Goal: Task Accomplishment & Management: Manage account settings

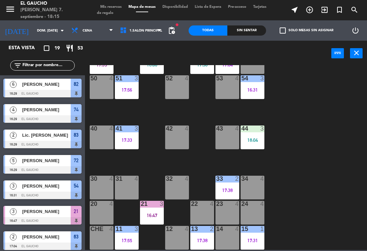
scroll to position [127, 0]
click at [252, 142] on div "18:04" at bounding box center [253, 140] width 24 height 5
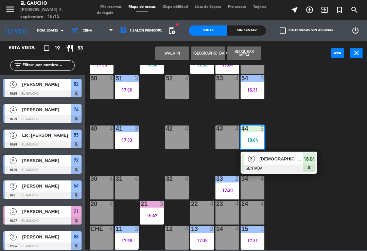
click at [275, 170] on div at bounding box center [278, 168] width 73 height 7
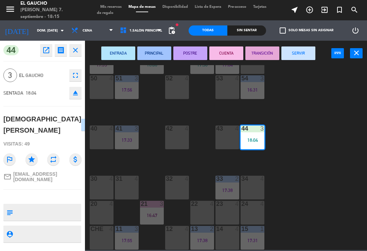
click at [154, 52] on button "PRINCIPAL" at bounding box center [154, 54] width 34 height 14
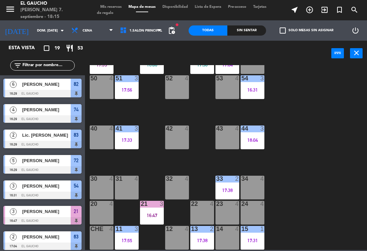
scroll to position [121, 0]
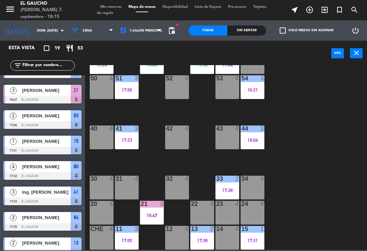
click at [145, 161] on div "84 2 17:35 80 4 17:32 83 2 16:29 82 6 16:29 81 4 70 4 71 4 72 5 16:29 73 4 74 4…" at bounding box center [228, 157] width 278 height 185
click at [128, 139] on div "17:33" at bounding box center [127, 140] width 24 height 5
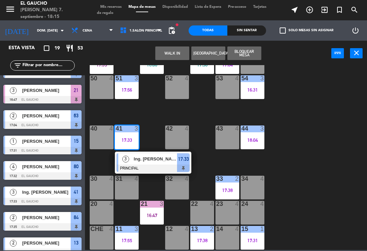
click at [140, 160] on span "Ing. [PERSON_NAME]" at bounding box center [155, 159] width 43 height 7
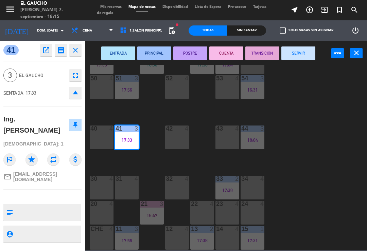
click at [303, 52] on button "SERVIR" at bounding box center [298, 54] width 34 height 14
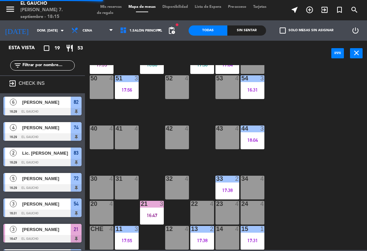
click at [256, 92] on div "16:31" at bounding box center [253, 90] width 24 height 5
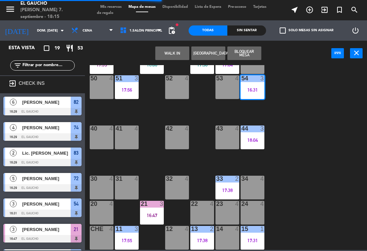
click at [291, 92] on div "84 2 17:35 80 4 17:32 83 2 16:29 82 6 16:29 81 4 70 4 71 4 72 5 16:29 73 4 74 4…" at bounding box center [228, 157] width 278 height 185
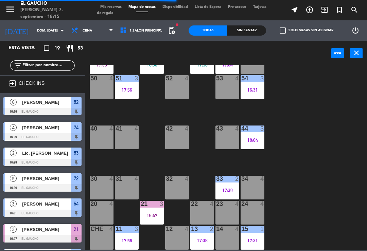
click at [258, 95] on div "54 3 16:31" at bounding box center [253, 87] width 24 height 24
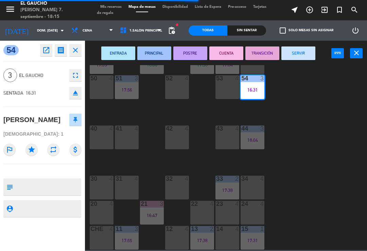
click at [305, 51] on button "SERVIR" at bounding box center [298, 54] width 34 height 14
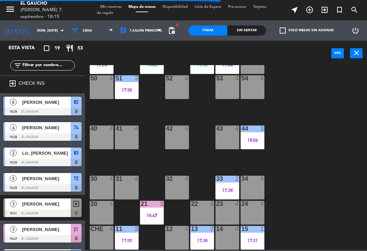
scroll to position [46, 0]
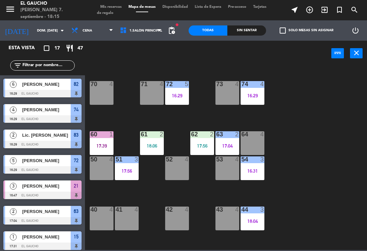
click at [222, 151] on div "63 2 17:04" at bounding box center [227, 143] width 24 height 24
click at [227, 145] on div "17:04" at bounding box center [227, 146] width 24 height 5
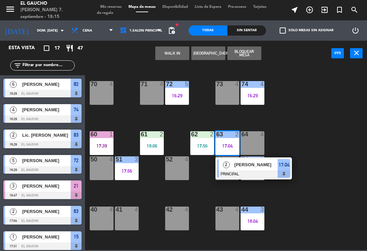
click at [235, 166] on span "[PERSON_NAME]" at bounding box center [255, 164] width 43 height 7
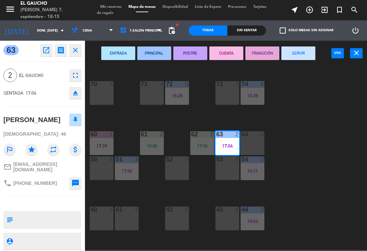
click at [305, 47] on button "SERVIR" at bounding box center [298, 54] width 34 height 14
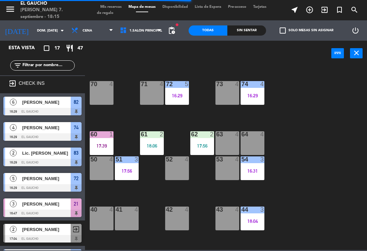
click at [207, 135] on div at bounding box center [202, 134] width 11 height 6
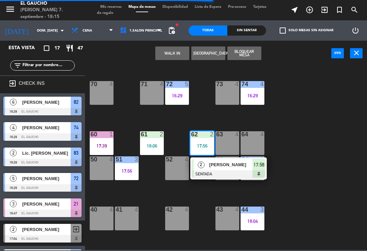
click at [211, 165] on span "[PERSON_NAME]" at bounding box center [230, 164] width 43 height 7
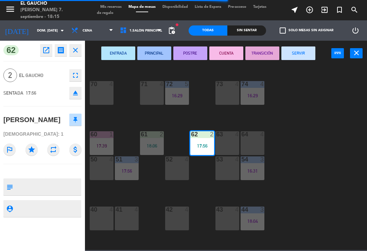
click at [151, 49] on button "PRINCIPAL" at bounding box center [154, 54] width 34 height 14
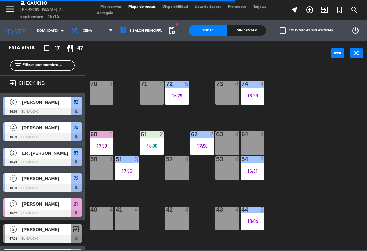
scroll to position [59, 0]
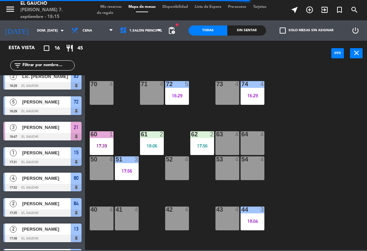
click at [154, 145] on div "18:06" at bounding box center [152, 146] width 24 height 5
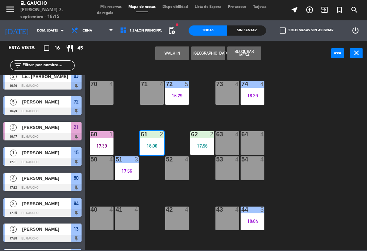
click at [152, 137] on div at bounding box center [151, 134] width 11 height 6
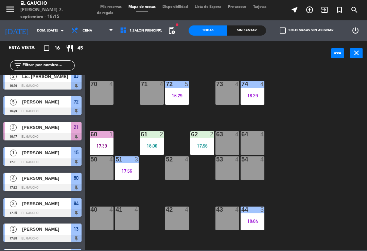
click at [152, 148] on div "18:06" at bounding box center [152, 146] width 24 height 5
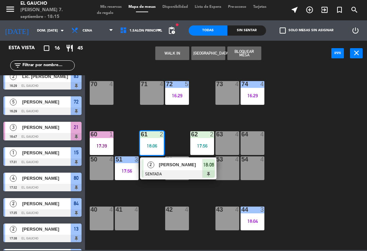
click at [164, 169] on div "[PERSON_NAME]" at bounding box center [180, 164] width 44 height 11
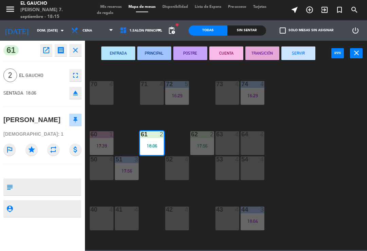
click at [259, 54] on button "TRANSICIÓN" at bounding box center [262, 54] width 34 height 14
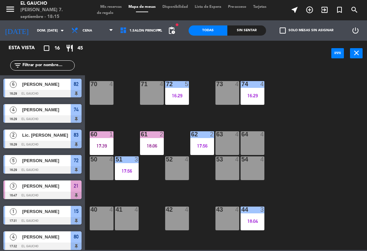
scroll to position [120, 0]
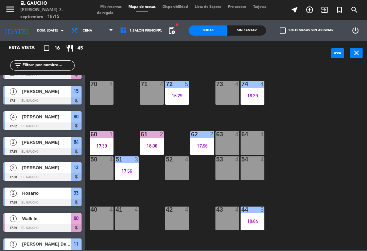
click at [157, 140] on div "61 2 18:06" at bounding box center [152, 143] width 24 height 24
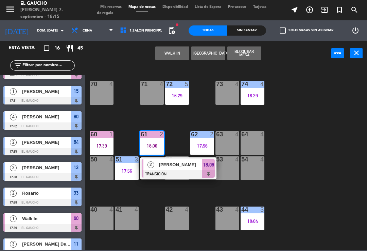
click at [154, 147] on div "18:06" at bounding box center [152, 146] width 24 height 5
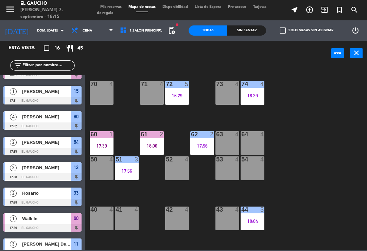
click at [152, 148] on div "18:06" at bounding box center [152, 146] width 24 height 5
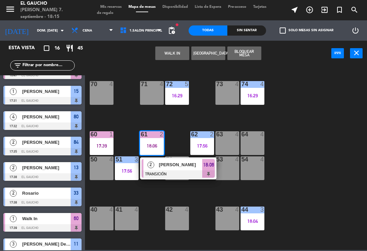
click at [160, 161] on span "[PERSON_NAME]" at bounding box center [180, 164] width 43 height 7
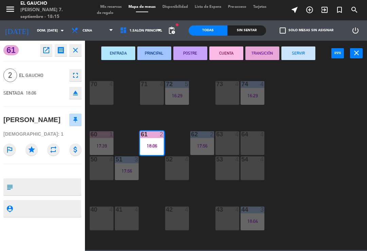
click at [152, 53] on button "PRINCIPAL" at bounding box center [154, 54] width 34 height 14
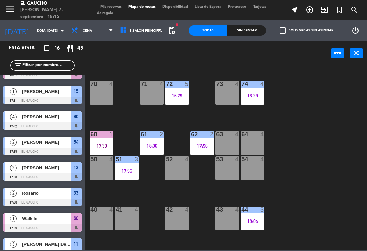
click at [101, 144] on div "17:39" at bounding box center [102, 146] width 24 height 5
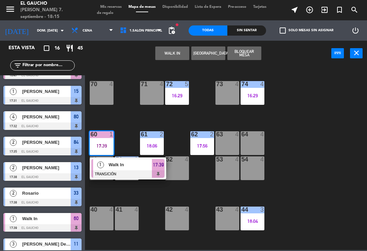
click at [113, 168] on span "Walk In" at bounding box center [130, 164] width 43 height 7
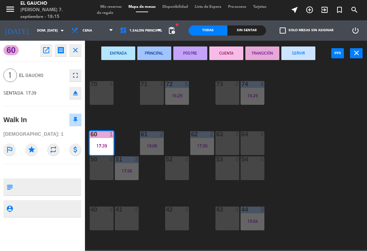
click at [297, 52] on button "SERVIR" at bounding box center [298, 54] width 34 height 14
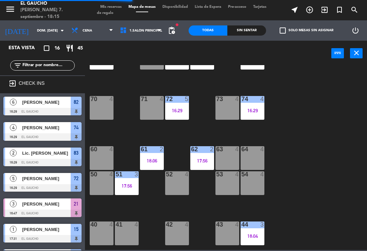
scroll to position [31, 0]
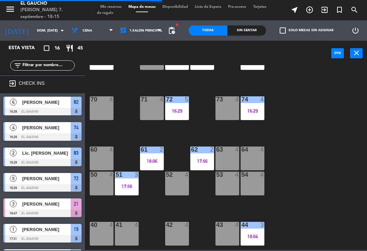
click at [175, 105] on div "72 5 16:29" at bounding box center [177, 108] width 24 height 24
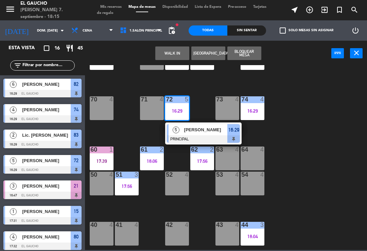
click at [202, 138] on div at bounding box center [203, 139] width 73 height 7
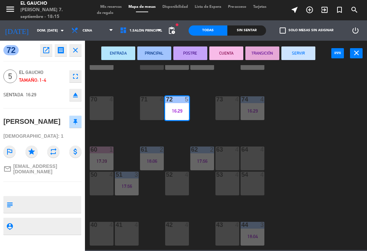
click at [299, 53] on button "SERVIR" at bounding box center [298, 54] width 34 height 14
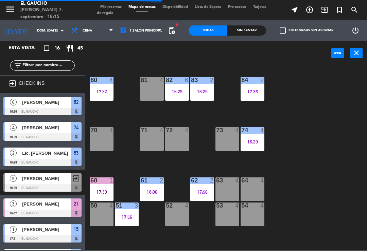
scroll to position [0, 0]
click at [203, 92] on div "16:29" at bounding box center [202, 91] width 24 height 5
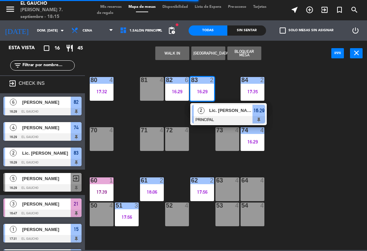
click at [213, 114] on span "Lic. [PERSON_NAME]" at bounding box center [230, 110] width 43 height 7
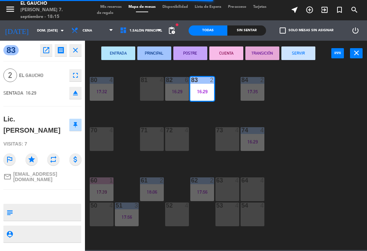
click at [295, 53] on button "SERVIR" at bounding box center [298, 54] width 34 height 14
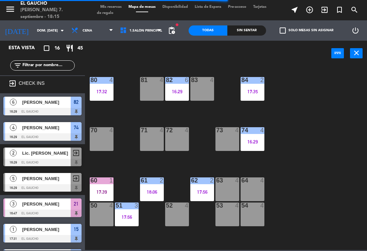
click at [176, 89] on div "16:29" at bounding box center [177, 91] width 24 height 5
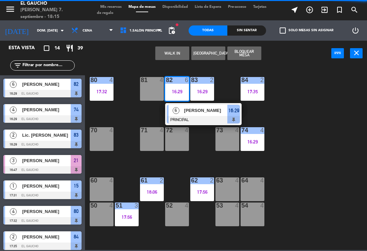
click at [205, 119] on div at bounding box center [203, 119] width 73 height 7
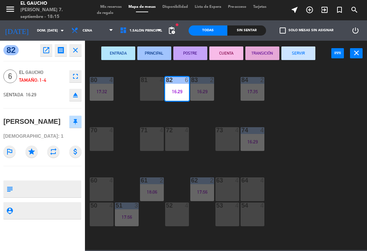
click at [309, 54] on button "SERVIR" at bounding box center [298, 54] width 34 height 14
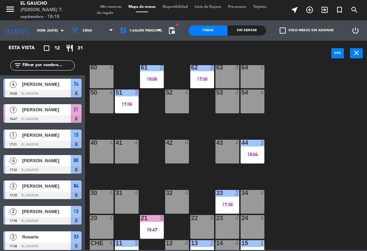
scroll to position [113, 0]
click at [128, 155] on div "41 4" at bounding box center [127, 152] width 24 height 24
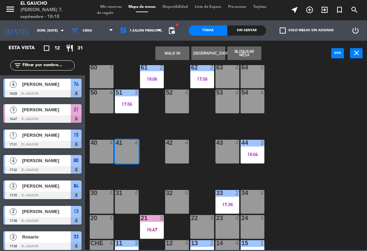
click at [174, 52] on button "WALK IN" at bounding box center [172, 54] width 34 height 14
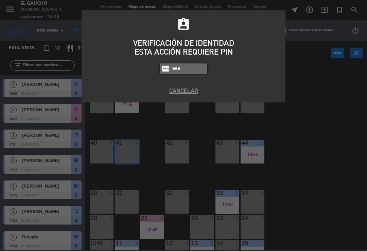
type input "3124"
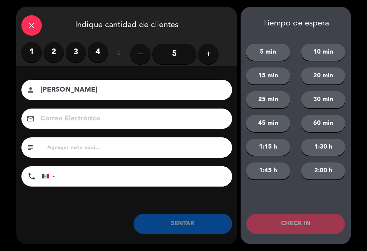
type input "[PERSON_NAME]"
click at [55, 49] on label "2" at bounding box center [53, 52] width 20 height 20
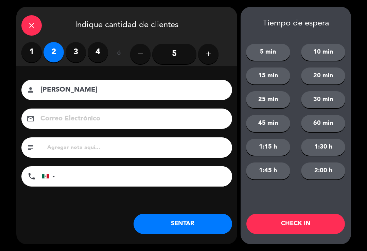
click at [183, 217] on button "SENTAR" at bounding box center [183, 224] width 99 height 20
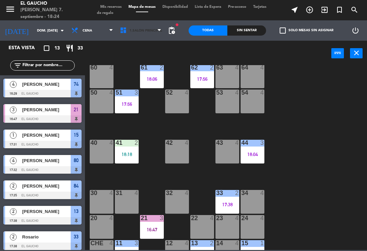
click at [151, 31] on span "1.Salón Principal" at bounding box center [145, 31] width 33 height 4
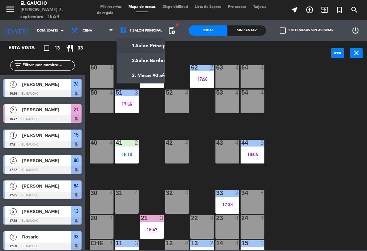
click at [155, 74] on ng-component "menu El Gaucho [PERSON_NAME] 7. septiembre - 18:24 Mis reservas Mapa de mesas D…" at bounding box center [183, 125] width 367 height 250
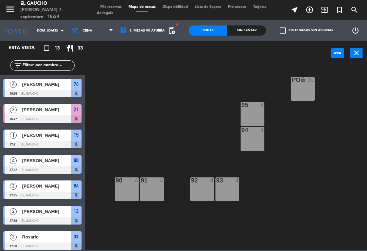
click at [126, 185] on div "90 4" at bounding box center [127, 190] width 24 height 24
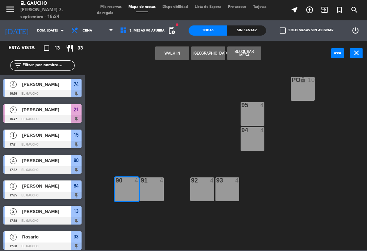
click at [174, 57] on button "WALK IN" at bounding box center [172, 54] width 34 height 14
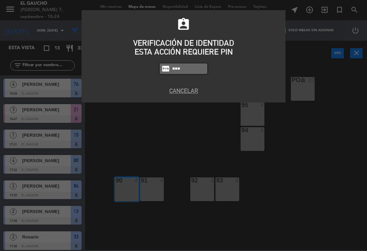
type input "3124"
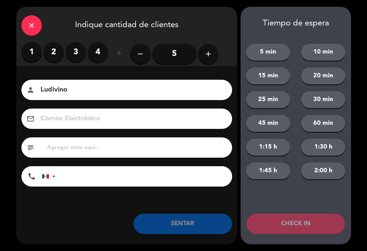
type input "Ludivino"
click at [79, 48] on label "3" at bounding box center [76, 52] width 20 height 20
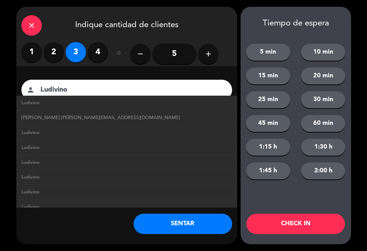
click at [79, 120] on span "[PERSON_NAME] [PERSON_NAME][EMAIL_ADDRESS][DOMAIN_NAME]" at bounding box center [100, 118] width 159 height 8
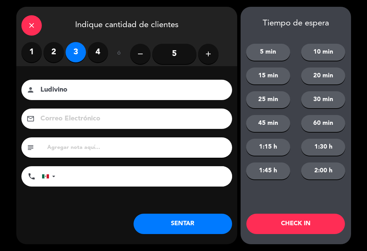
type input "[EMAIL_ADDRESS][DOMAIN_NAME]"
click at [176, 220] on button "SENTAR" at bounding box center [183, 224] width 99 height 20
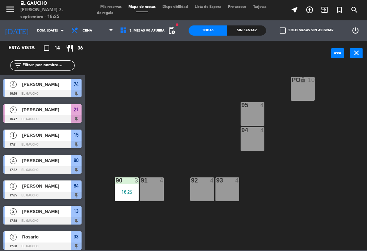
click at [176, 162] on div "PO lock 10 95 4 94 4 93 4 92 4 91 4 90 3 18:25" at bounding box center [228, 157] width 278 height 185
click at [125, 193] on div "18:25" at bounding box center [127, 192] width 24 height 5
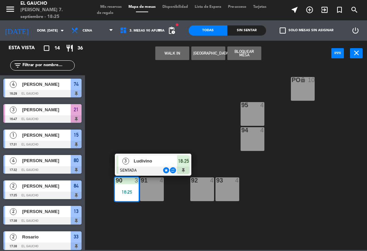
click at [156, 165] on div "Ludivino" at bounding box center [155, 161] width 44 height 11
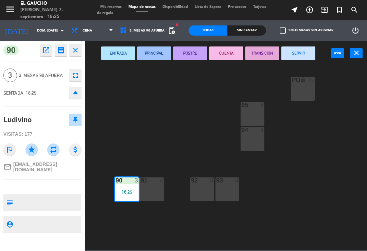
click at [155, 51] on button "PRINCIPAL" at bounding box center [154, 54] width 34 height 14
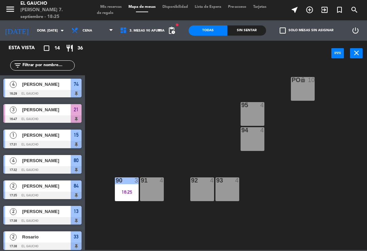
scroll to position [102, 0]
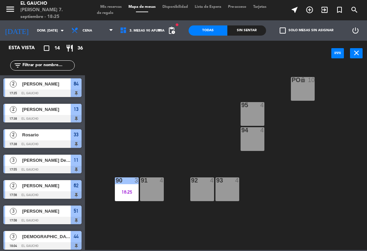
click at [45, 183] on span "[PERSON_NAME]" at bounding box center [46, 185] width 49 height 7
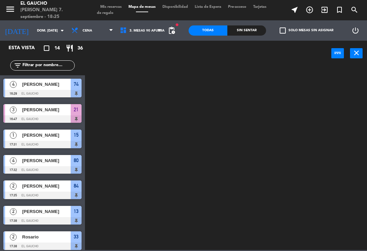
scroll to position [0, 0]
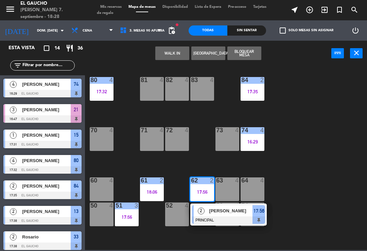
click at [147, 143] on div "71 4" at bounding box center [152, 139] width 24 height 24
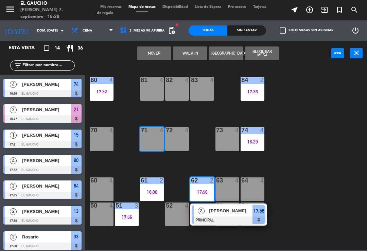
click at [170, 53] on button "Mover" at bounding box center [154, 54] width 34 height 14
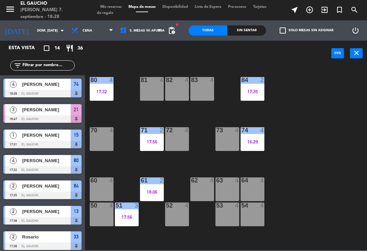
click at [201, 124] on div "84 2 17:35 80 4 17:32 83 4 82 4 81 4 70 4 71 2 17:56 72 4 73 4 74 4 16:29 63 4 …" at bounding box center [228, 157] width 278 height 185
click at [157, 144] on div "17:56" at bounding box center [152, 142] width 24 height 5
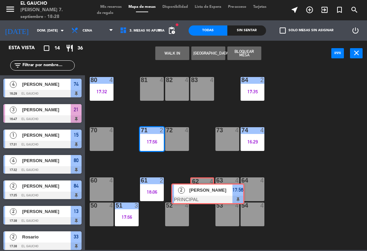
scroll to position [54, 0]
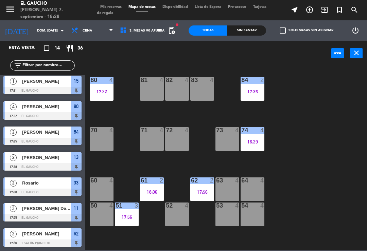
click at [146, 89] on div "81 4" at bounding box center [152, 89] width 24 height 24
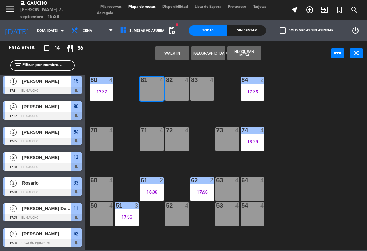
click at [178, 50] on button "WALK IN" at bounding box center [172, 54] width 34 height 14
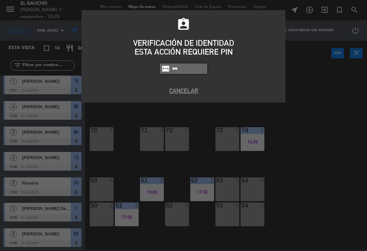
type input "3"
type input "3124"
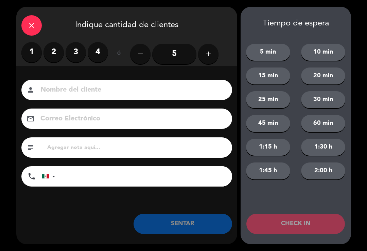
click at [80, 55] on label "3" at bounding box center [76, 52] width 20 height 20
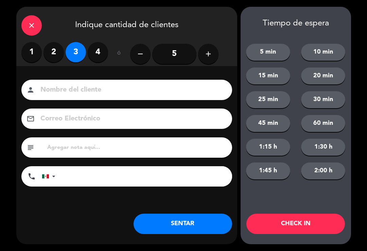
click at [102, 88] on input at bounding box center [131, 90] width 183 height 12
type input "[PERSON_NAME]"
click at [187, 225] on button "SENTAR" at bounding box center [183, 224] width 99 height 20
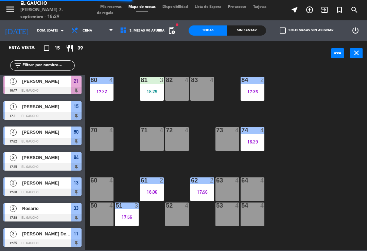
scroll to position [0, 0]
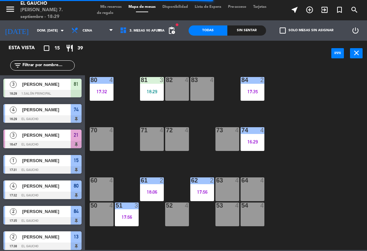
click at [271, 115] on div "84 2 17:35 80 4 17:32 83 4 82 4 81 3 18:29 70 4 71 4 72 4 73 4 74 4 16:29 63 4 …" at bounding box center [228, 157] width 278 height 185
click at [276, 110] on div "84 2 17:35 80 4 17:32 83 4 82 4 81 3 18:29 70 4 71 4 72 4 73 4 74 4 16:29 63 4 …" at bounding box center [228, 157] width 278 height 185
click at [258, 93] on div "17:35" at bounding box center [253, 91] width 24 height 5
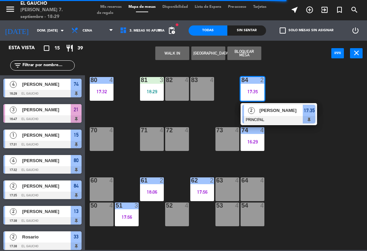
click at [283, 117] on div at bounding box center [278, 119] width 73 height 7
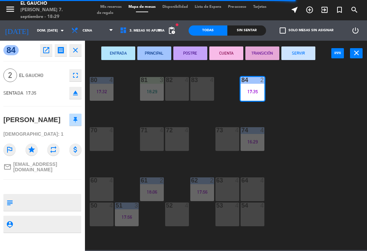
click at [298, 56] on button "SERVIR" at bounding box center [298, 54] width 34 height 14
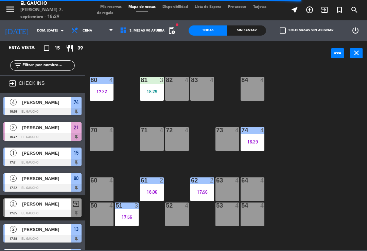
click at [259, 144] on div "74 4 16:29" at bounding box center [253, 139] width 24 height 24
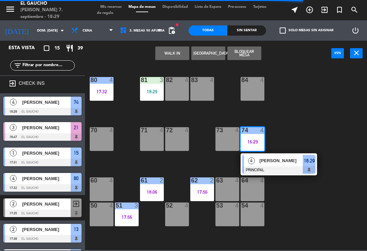
click at [283, 165] on div "[PERSON_NAME]" at bounding box center [281, 160] width 44 height 11
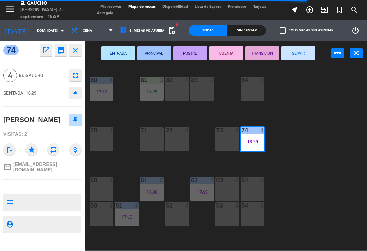
click at [301, 54] on button "SERVIR" at bounding box center [298, 54] width 34 height 14
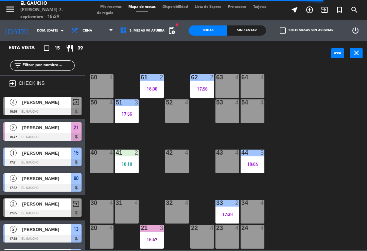
scroll to position [104, 0]
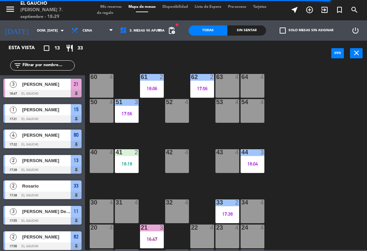
click at [133, 118] on div "51 3 17:56" at bounding box center [127, 111] width 24 height 24
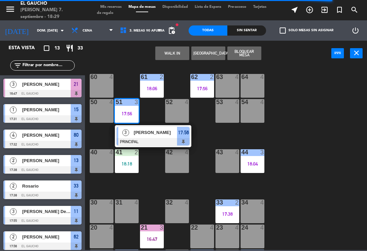
click at [148, 136] on span "[PERSON_NAME]" at bounding box center [155, 132] width 43 height 7
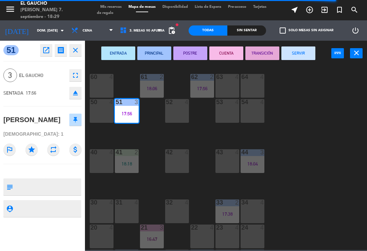
click at [303, 59] on button "SERVIR" at bounding box center [298, 54] width 34 height 14
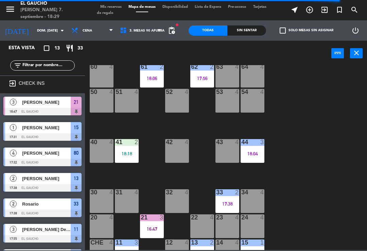
scroll to position [114, 0]
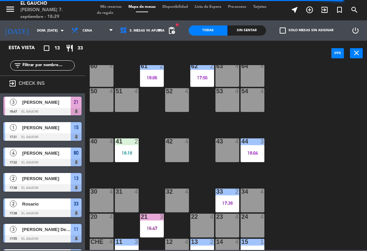
click at [130, 153] on div "18:18" at bounding box center [127, 153] width 24 height 5
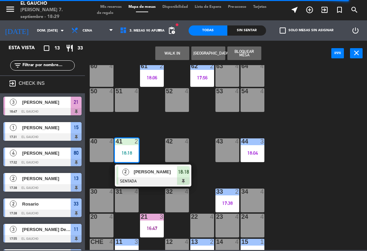
click at [154, 178] on div at bounding box center [153, 181] width 73 height 7
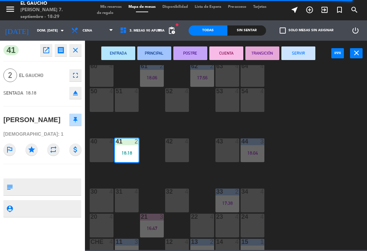
click at [157, 56] on button "PRINCIPAL" at bounding box center [154, 54] width 34 height 14
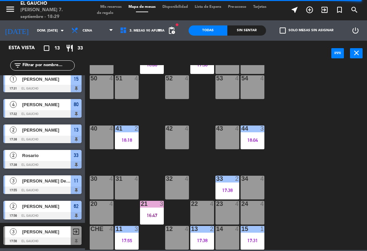
scroll to position [128, 0]
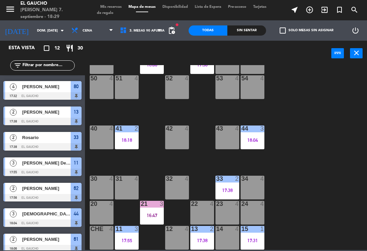
click at [270, 166] on div "84 4 80 4 17:32 83 4 82 4 81 3 18:29 70 4 71 4 72 4 73 4 74 4 63 4 62 2 17:56 6…" at bounding box center [228, 157] width 278 height 185
click at [231, 181] on div at bounding box center [227, 179] width 11 height 6
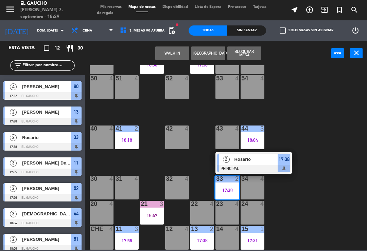
click at [268, 162] on span "Rosario" at bounding box center [255, 159] width 43 height 7
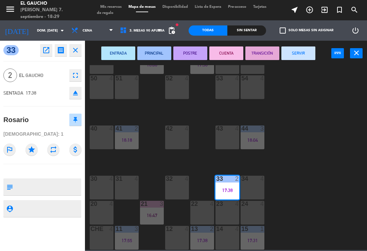
click at [227, 58] on button "CUENTA" at bounding box center [226, 54] width 34 height 14
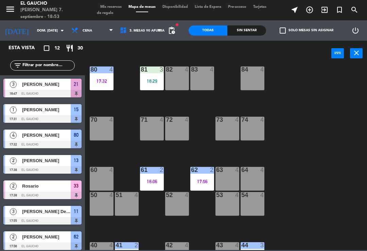
scroll to position [4, 0]
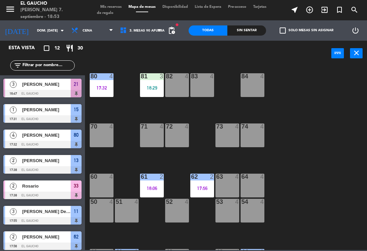
click at [127, 213] on div "51 4" at bounding box center [127, 211] width 24 height 24
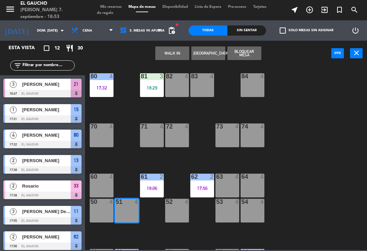
click at [207, 55] on button "[GEOGRAPHIC_DATA]" at bounding box center [208, 54] width 34 height 14
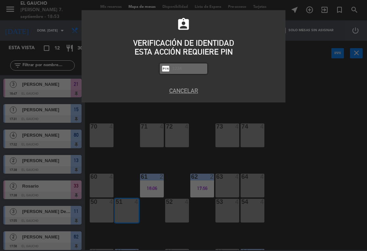
click at [184, 93] on button "Cancelar" at bounding box center [184, 90] width 194 height 9
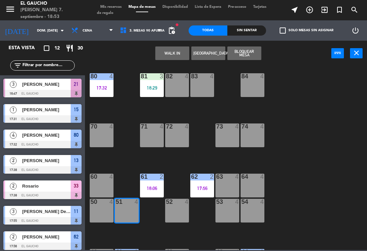
click at [170, 54] on button "WALK IN" at bounding box center [172, 54] width 34 height 14
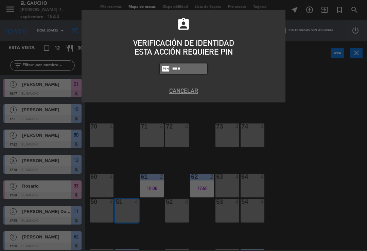
type input "3124"
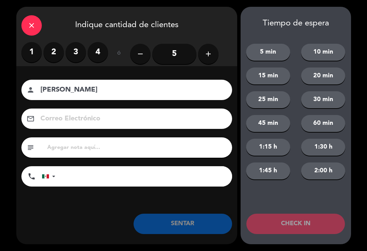
type input "[PERSON_NAME]"
click at [74, 50] on label "3" at bounding box center [76, 52] width 20 height 20
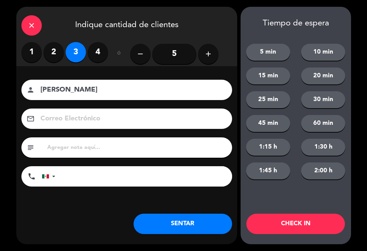
click at [175, 227] on button "SENTAR" at bounding box center [183, 224] width 99 height 20
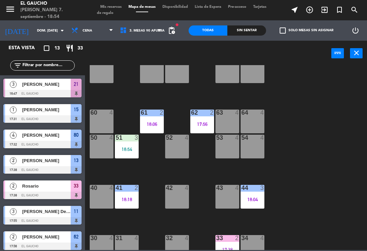
scroll to position [49, 0]
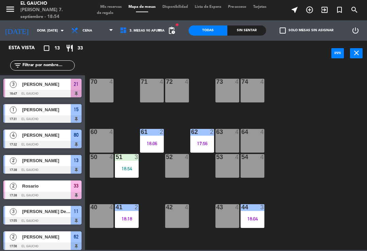
click at [228, 134] on div at bounding box center [227, 132] width 11 height 6
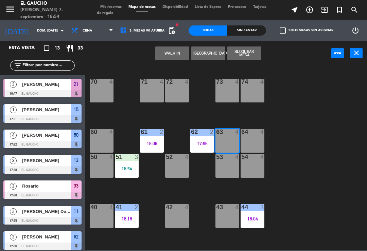
click at [191, 138] on div "62 2 17:56" at bounding box center [202, 141] width 24 height 24
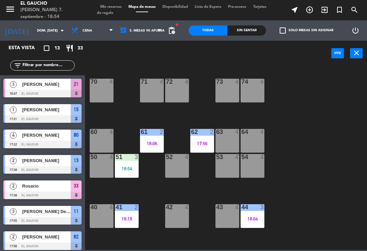
click at [308, 138] on div "84 4 80 4 17:32 83 4 82 4 81 3 18:29 70 4 71 4 72 4 73 4 74 4 63 4 62 2 17:56 6…" at bounding box center [228, 157] width 278 height 185
click at [202, 141] on div "17:56" at bounding box center [202, 143] width 24 height 5
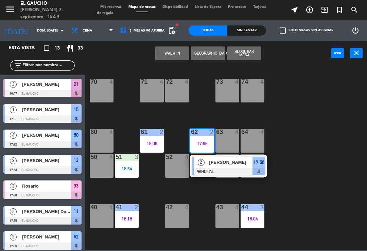
click at [257, 165] on span "17:56" at bounding box center [258, 163] width 11 height 8
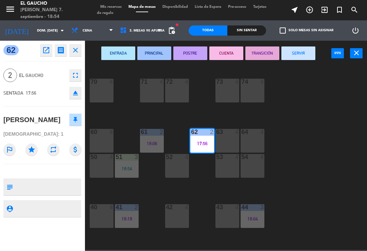
click at [305, 53] on button "SERVIR" at bounding box center [298, 54] width 34 height 14
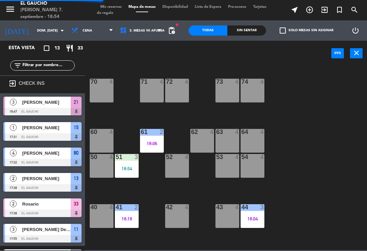
click at [232, 143] on div "63 4" at bounding box center [227, 141] width 24 height 24
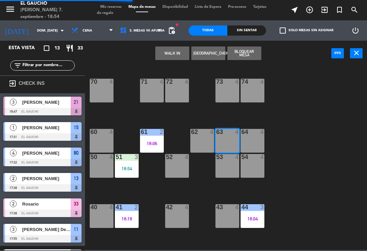
click at [202, 54] on button "[GEOGRAPHIC_DATA]" at bounding box center [208, 54] width 34 height 14
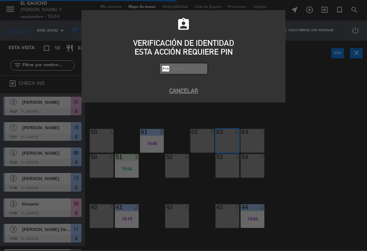
click at [184, 92] on button "Cancelar" at bounding box center [184, 90] width 194 height 9
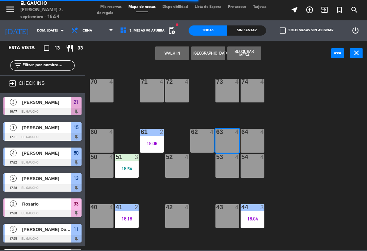
click at [173, 54] on button "WALK IN" at bounding box center [172, 54] width 34 height 14
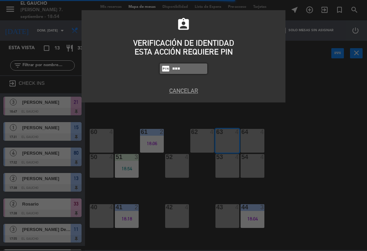
type input "3124"
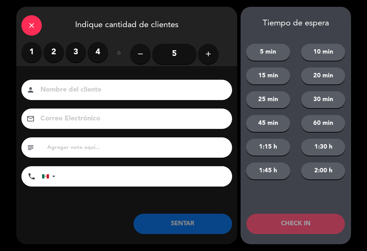
click at [80, 53] on label "3" at bounding box center [76, 52] width 20 height 20
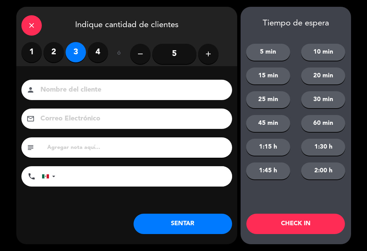
click at [207, 223] on button "SENTAR" at bounding box center [183, 224] width 99 height 20
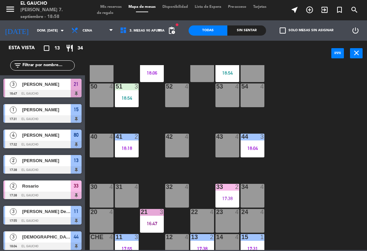
scroll to position [120, 0]
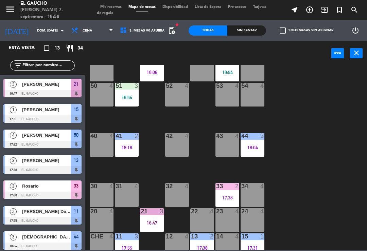
click at [254, 217] on div "24 4" at bounding box center [253, 221] width 24 height 24
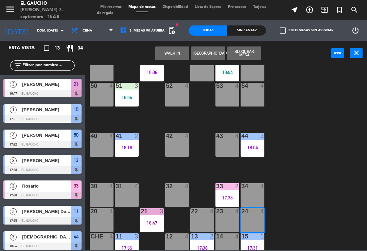
click at [172, 55] on button "WALK IN" at bounding box center [172, 54] width 34 height 14
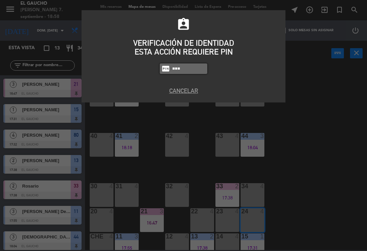
type input "0009"
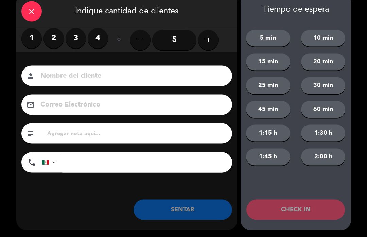
click at [33, 42] on label "1" at bounding box center [31, 52] width 20 height 20
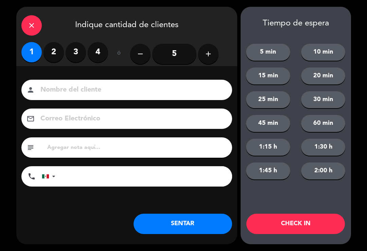
click at [140, 96] on input at bounding box center [131, 90] width 183 height 12
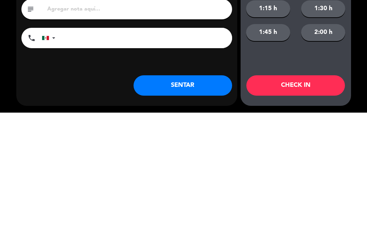
type input "[PERSON_NAME]"
click at [196, 214] on button "SENTAR" at bounding box center [183, 224] width 99 height 20
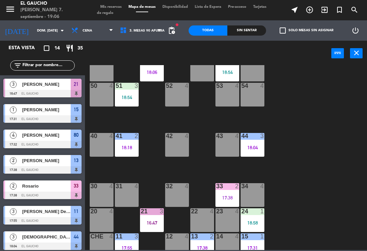
click at [245, 223] on div "18:58" at bounding box center [253, 223] width 24 height 5
click at [314, 163] on div "84 4 80 4 17:32 83 4 82 4 81 3 18:29 70 4 71 4 72 4 73 4 74 4 63 3 18:54 62 4 6…" at bounding box center [228, 157] width 278 height 185
click at [258, 155] on div "44 3 18:04" at bounding box center [253, 145] width 24 height 24
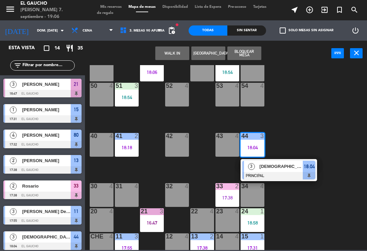
click at [284, 166] on span "[DEMOGRAPHIC_DATA][PERSON_NAME]" at bounding box center [281, 166] width 43 height 7
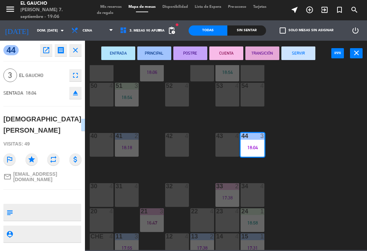
click at [191, 50] on button "POSTRE" at bounding box center [190, 54] width 34 height 14
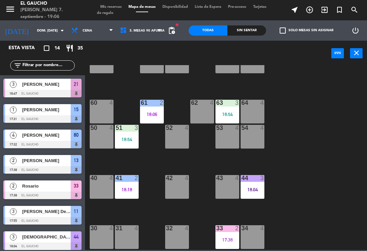
scroll to position [74, 0]
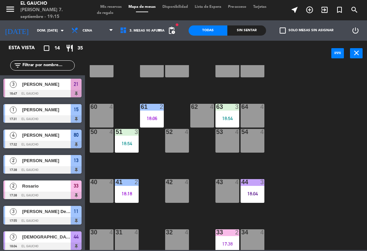
click at [255, 146] on div "54 4" at bounding box center [253, 141] width 24 height 24
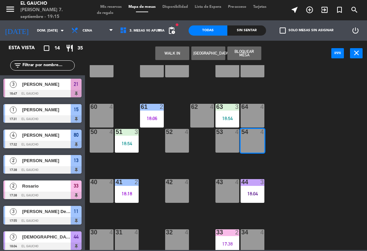
click at [170, 52] on button "WALK IN" at bounding box center [172, 54] width 34 height 14
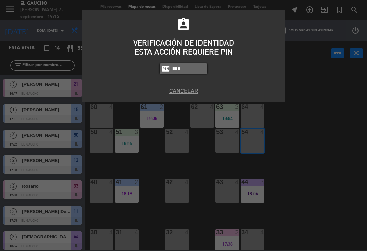
type input "3124"
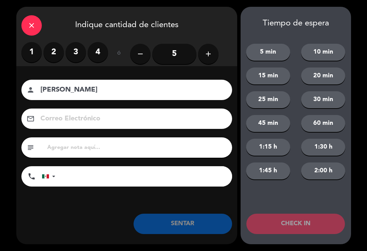
type input "[PERSON_NAME]"
click at [34, 57] on label "1" at bounding box center [31, 52] width 20 height 20
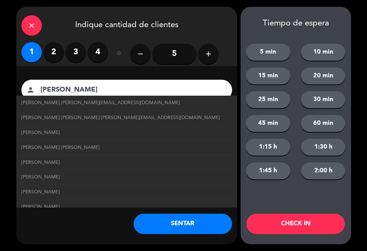
click at [199, 226] on button "SENTAR" at bounding box center [183, 224] width 99 height 20
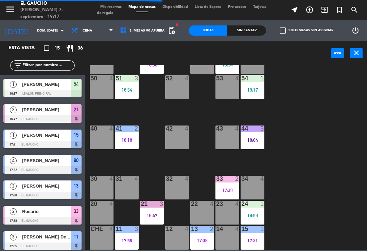
scroll to position [127, 0]
click at [228, 188] on div "17:38" at bounding box center [227, 190] width 24 height 5
click at [310, 132] on div "84 4 80 4 17:32 83 4 82 4 81 3 18:29 70 4 71 4 72 4 73 4 74 4 63 3 18:54 62 4 6…" at bounding box center [228, 157] width 278 height 185
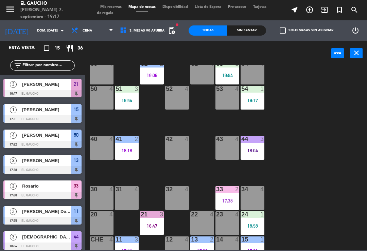
scroll to position [112, 0]
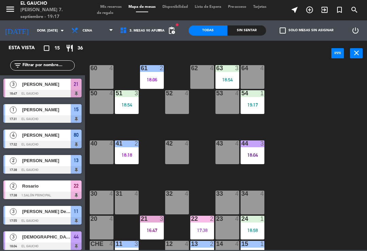
click at [230, 207] on div "33 4" at bounding box center [227, 203] width 24 height 24
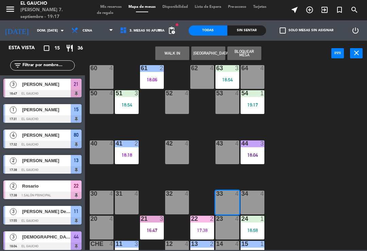
click at [174, 51] on button "WALK IN" at bounding box center [172, 54] width 34 height 14
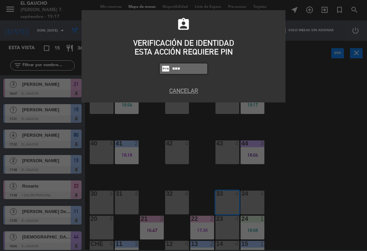
type input "3124"
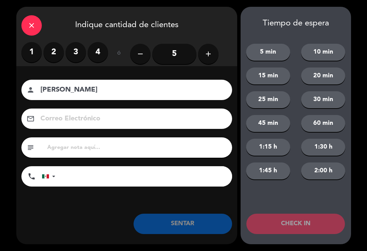
type input "[PERSON_NAME]"
click at [59, 52] on label "2" at bounding box center [53, 52] width 20 height 20
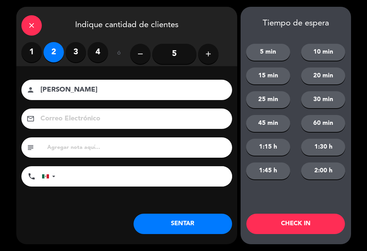
click at [105, 124] on input at bounding box center [131, 119] width 183 height 12
type input "[EMAIL_ADDRESS][DOMAIN_NAME]"
click at [178, 232] on button "SENTAR" at bounding box center [183, 224] width 99 height 20
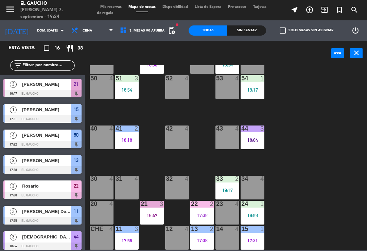
scroll to position [127, 0]
click at [229, 238] on div "14 4" at bounding box center [227, 238] width 24 height 24
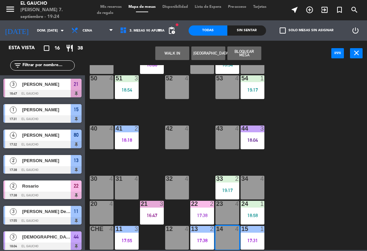
click at [177, 47] on button "WALK IN" at bounding box center [172, 54] width 34 height 14
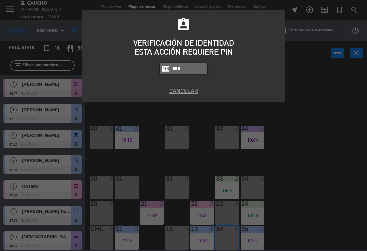
type input "0009"
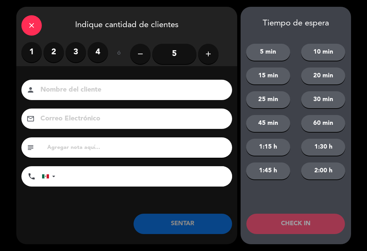
click at [56, 51] on label "2" at bounding box center [53, 52] width 20 height 20
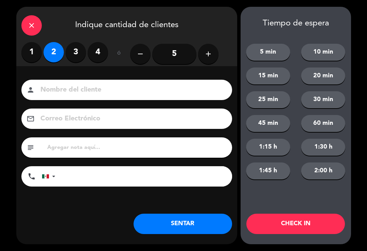
click at [79, 51] on label "3" at bounding box center [76, 52] width 20 height 20
click at [126, 89] on input at bounding box center [131, 90] width 183 height 12
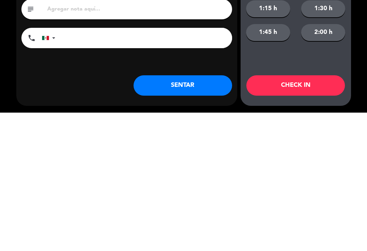
type input "Leo"
click at [194, 214] on button "SENTAR" at bounding box center [183, 224] width 99 height 20
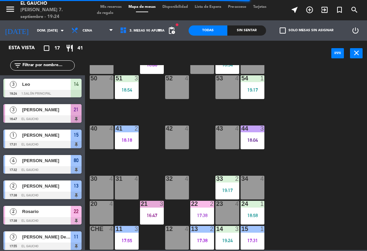
click at [364, 195] on div "84 4 80 4 17:32 83 4 82 4 81 3 18:29 70 4 71 4 72 4 73 4 74 4 63 3 18:54 62 4 6…" at bounding box center [228, 157] width 278 height 185
click at [363, 199] on div "84 4 80 4 17:32 83 4 82 4 81 3 18:29 70 4 71 4 72 4 73 4 74 4 63 3 18:54 62 4 6…" at bounding box center [228, 157] width 278 height 185
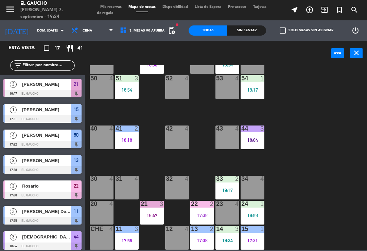
click at [255, 235] on div "15 1 17:31" at bounding box center [253, 238] width 24 height 24
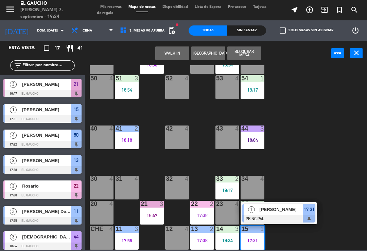
click at [286, 212] on span "[PERSON_NAME]" at bounding box center [281, 209] width 43 height 7
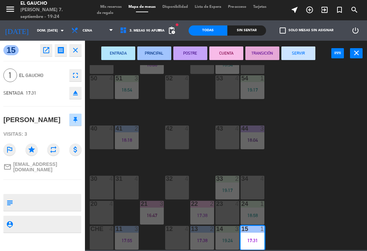
click at [296, 54] on button "SERVIR" at bounding box center [298, 54] width 34 height 14
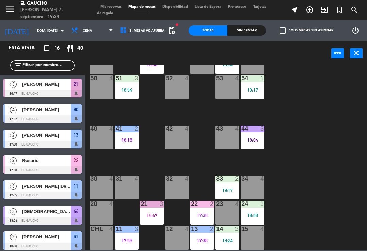
click at [343, 173] on div "84 4 80 4 17:32 83 4 82 4 81 3 18:29 70 4 71 4 72 4 73 4 74 4 63 3 18:54 62 4 6…" at bounding box center [228, 157] width 278 height 185
click at [340, 176] on div "84 4 80 4 17:32 83 4 82 4 81 3 18:29 70 4 71 4 72 4 73 4 74 4 63 3 18:54 62 4 6…" at bounding box center [228, 157] width 278 height 185
click at [127, 188] on div "31 4" at bounding box center [127, 188] width 24 height 24
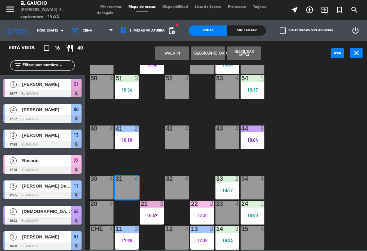
click at [175, 55] on button "WALK IN" at bounding box center [172, 54] width 34 height 14
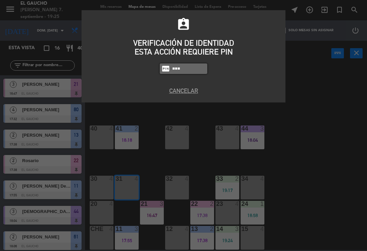
type input "0009"
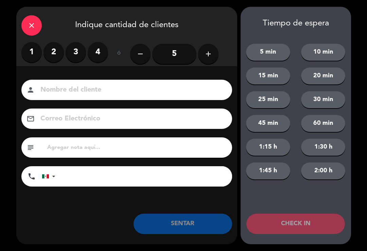
click at [329, 26] on div "Tiempo de espera" at bounding box center [296, 24] width 110 height 10
click at [213, 58] on button "add" at bounding box center [208, 54] width 20 height 20
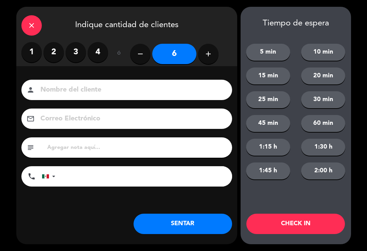
click at [117, 93] on input at bounding box center [131, 90] width 183 height 12
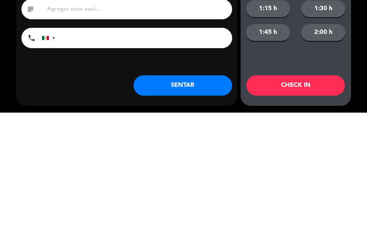
type input "[PERSON_NAME]"
click at [182, 214] on button "SENTAR" at bounding box center [183, 224] width 99 height 20
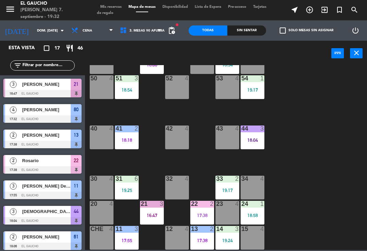
scroll to position [53, 0]
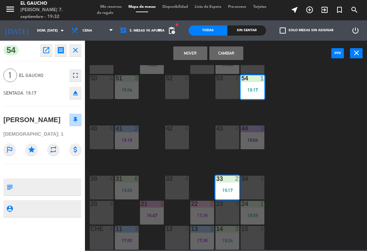
click at [232, 53] on button "Cambiar" at bounding box center [226, 54] width 34 height 14
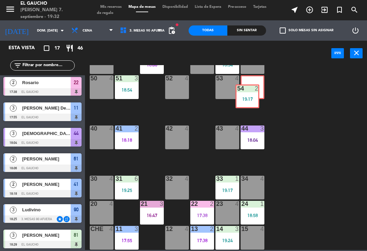
scroll to position [127, 0]
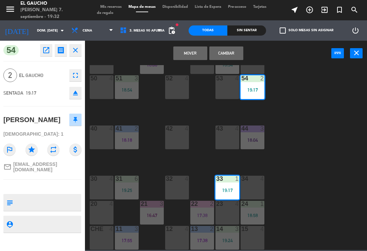
click at [192, 56] on button "Mover" at bounding box center [190, 54] width 34 height 14
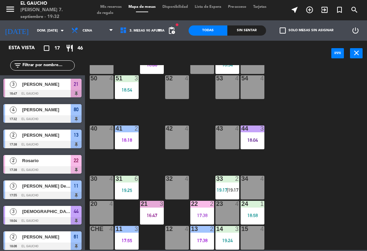
scroll to position [78, 0]
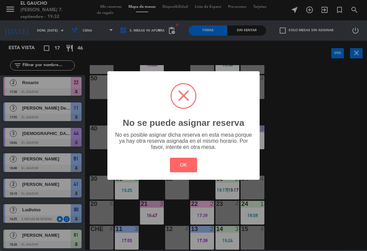
click at [187, 163] on button "OK" at bounding box center [184, 165] width 28 height 15
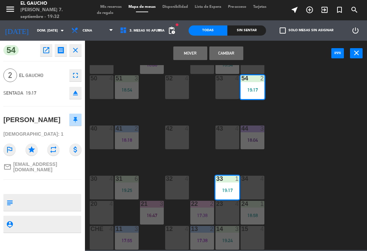
click at [233, 51] on button "Cambiar" at bounding box center [226, 54] width 34 height 14
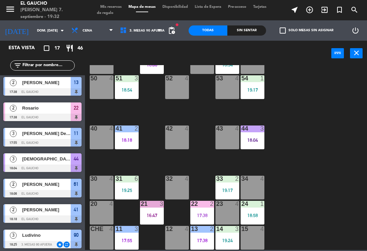
click at [284, 112] on div "84 4 80 4 17:32 83 4 82 4 81 3 18:29 70 4 71 4 72 4 73 4 74 4 63 3 18:54 62 4 6…" at bounding box center [228, 157] width 278 height 185
click at [257, 97] on div "54 1 19:17" at bounding box center [253, 87] width 24 height 24
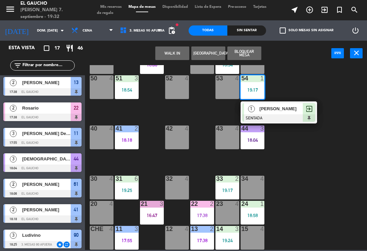
click at [286, 109] on span "[PERSON_NAME]" at bounding box center [281, 108] width 43 height 7
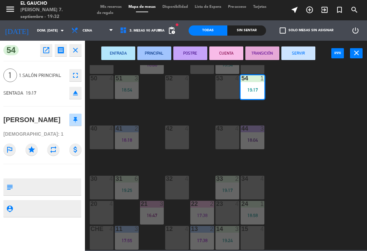
click at [154, 52] on button "PRINCIPAL" at bounding box center [154, 54] width 34 height 14
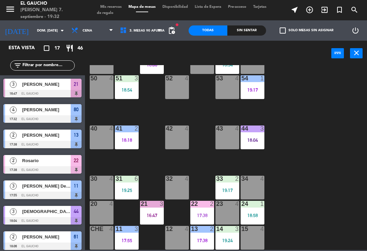
scroll to position [0, 0]
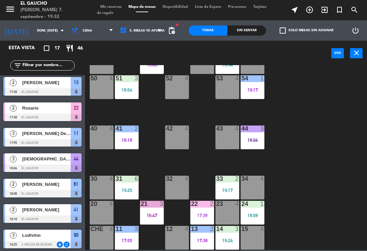
click at [230, 186] on div "33 2 19:17" at bounding box center [227, 188] width 24 height 24
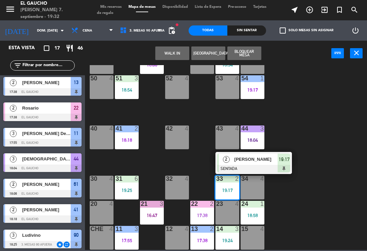
click at [256, 166] on div at bounding box center [253, 168] width 73 height 7
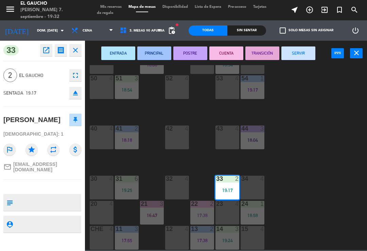
click at [158, 50] on button "PRINCIPAL" at bounding box center [154, 54] width 34 height 14
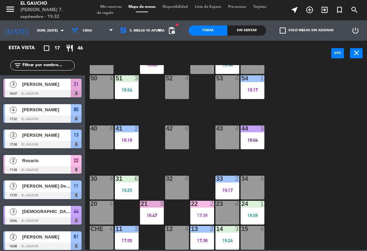
scroll to position [78, 0]
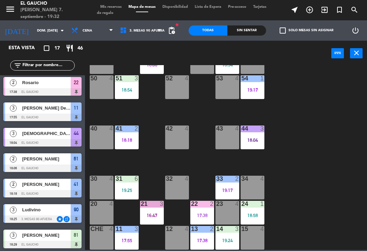
click at [158, 206] on div "3" at bounding box center [163, 204] width 11 height 6
click at [144, 165] on div "84 4 80 4 17:32 83 4 82 4 81 3 18:29 70 4 71 4 72 4 73 4 74 4 63 3 18:54 62 4 6…" at bounding box center [228, 157] width 278 height 185
click at [128, 192] on div "19:25" at bounding box center [127, 190] width 24 height 5
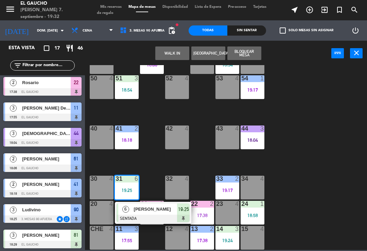
click at [160, 208] on span "[PERSON_NAME]" at bounding box center [155, 209] width 43 height 7
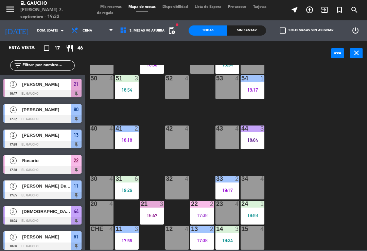
scroll to position [129, 0]
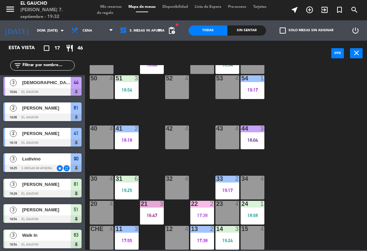
click at [180, 184] on div "32 4" at bounding box center [177, 188] width 24 height 24
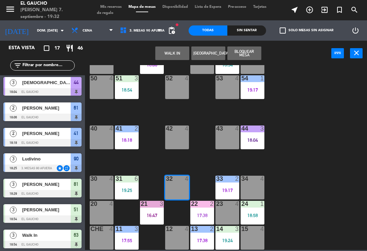
click at [178, 52] on button "WALK IN" at bounding box center [172, 54] width 34 height 14
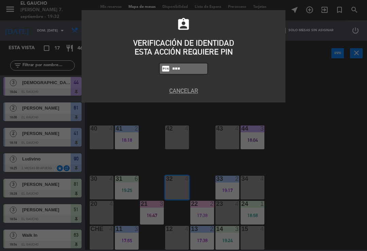
type input "3124"
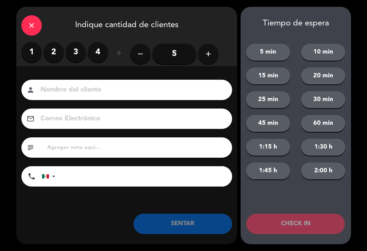
click at [102, 57] on label "4" at bounding box center [98, 52] width 20 height 20
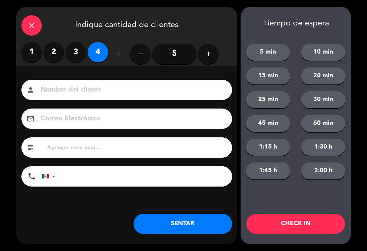
click at [177, 223] on button "SENTAR" at bounding box center [183, 224] width 99 height 20
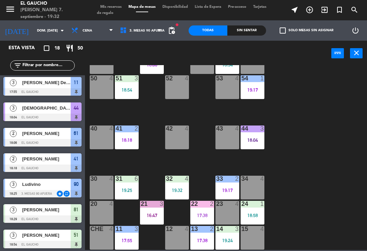
scroll to position [0, 0]
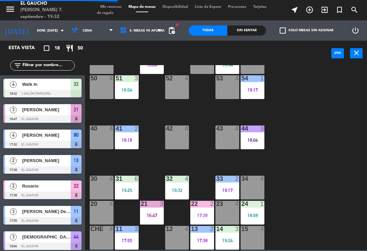
click at [256, 209] on div "24 1 18:58" at bounding box center [253, 213] width 24 height 24
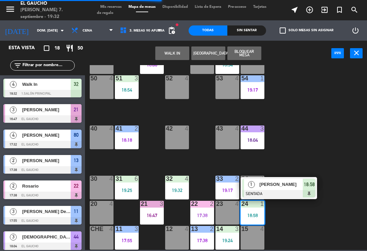
click at [280, 188] on span "[PERSON_NAME]" at bounding box center [281, 184] width 43 height 7
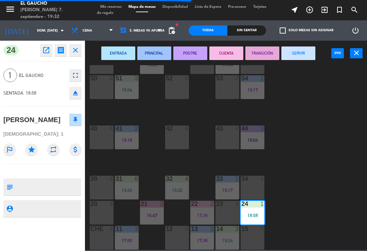
click at [153, 58] on button "PRINCIPAL" at bounding box center [154, 54] width 34 height 14
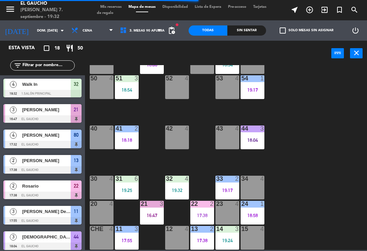
scroll to position [36, 0]
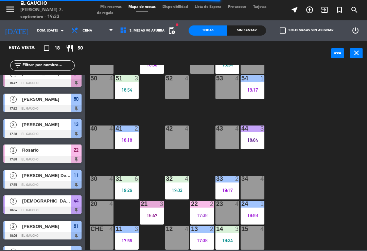
click at [228, 240] on div "19:24" at bounding box center [227, 240] width 24 height 5
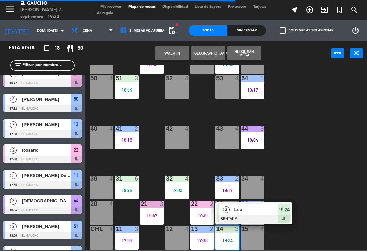
click at [256, 211] on span "Leo" at bounding box center [255, 209] width 43 height 7
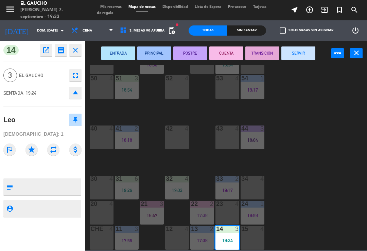
click at [155, 58] on button "PRINCIPAL" at bounding box center [154, 54] width 34 height 14
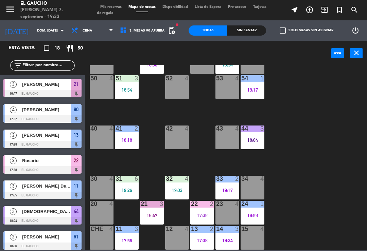
scroll to position [87, 0]
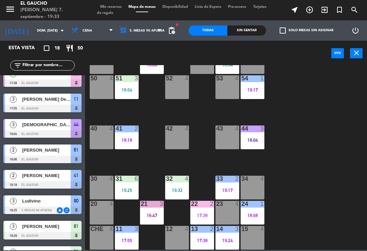
click at [125, 239] on div "17:55" at bounding box center [127, 240] width 24 height 5
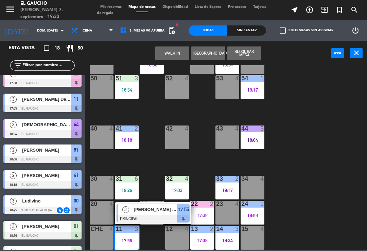
click at [165, 213] on span "[PERSON_NAME] Del [PERSON_NAME] Medano" at bounding box center [155, 209] width 43 height 7
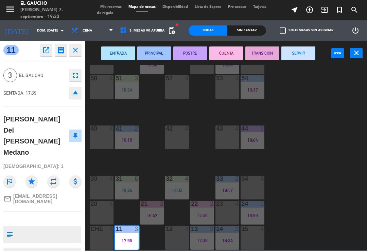
click at [300, 52] on button "SERVIR" at bounding box center [298, 54] width 34 height 14
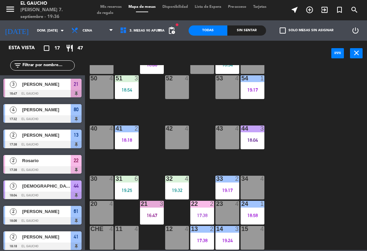
click at [126, 143] on div "18:18" at bounding box center [127, 140] width 24 height 5
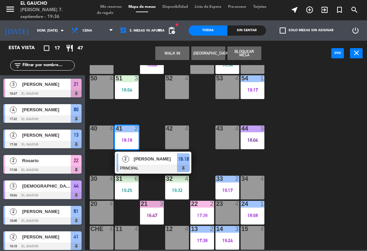
click at [149, 163] on div "[PERSON_NAME]" at bounding box center [155, 159] width 44 height 11
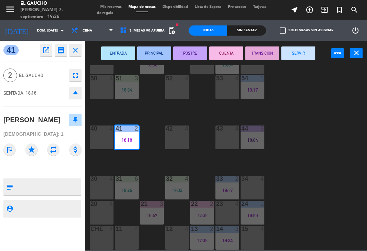
click at [305, 56] on button "SERVIR" at bounding box center [298, 54] width 34 height 14
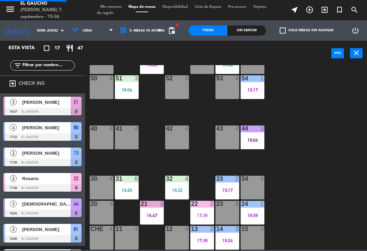
scroll to position [0, 0]
click at [126, 140] on div "41 4" at bounding box center [127, 138] width 24 height 24
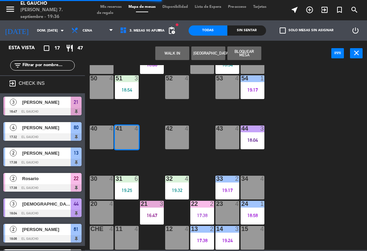
click at [176, 49] on button "WALK IN" at bounding box center [172, 54] width 34 height 14
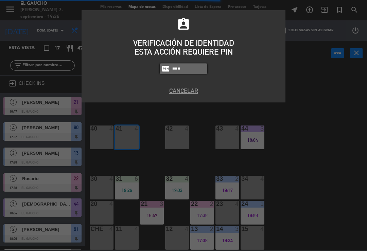
type input "3124"
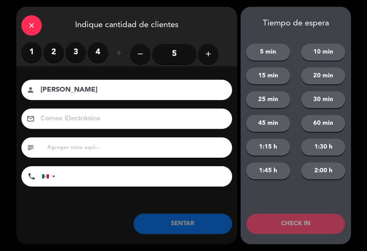
type input "[PERSON_NAME]"
click at [76, 55] on label "3" at bounding box center [76, 52] width 20 height 20
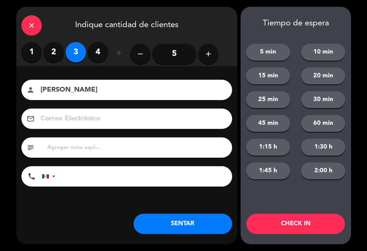
click at [173, 218] on button "SENTAR" at bounding box center [183, 224] width 99 height 20
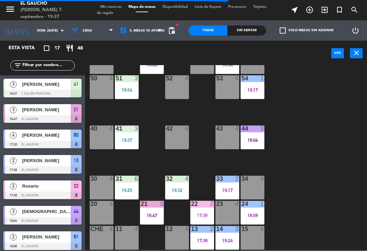
click at [176, 136] on div "42 4" at bounding box center [177, 138] width 24 height 24
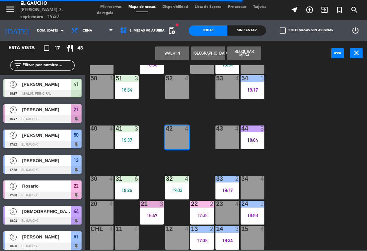
click at [176, 50] on button "WALK IN" at bounding box center [172, 54] width 34 height 14
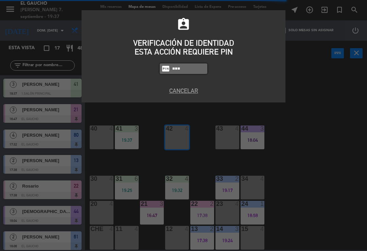
type input "3124"
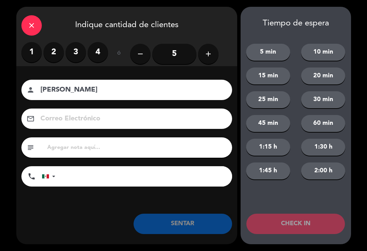
type input "[PERSON_NAME]"
click at [76, 57] on label "3" at bounding box center [76, 52] width 20 height 20
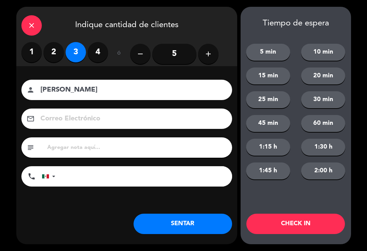
click at [196, 228] on button "SENTAR" at bounding box center [183, 224] width 99 height 20
click at [190, 236] on div "close Indique cantidad de clientes 1 2 3 4 ó remove 5 add Nombre del cliente pe…" at bounding box center [126, 126] width 221 height 238
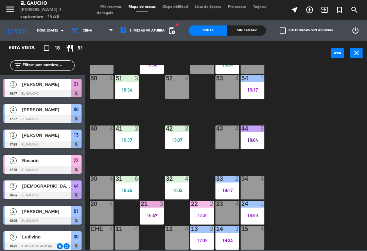
click at [290, 128] on div "84 4 80 4 17:32 83 4 82 4 81 3 18:29 70 4 71 4 72 4 73 4 74 4 63 3 18:54 62 4 6…" at bounding box center [228, 157] width 278 height 185
click at [258, 146] on div "44 3 18:04" at bounding box center [253, 138] width 24 height 24
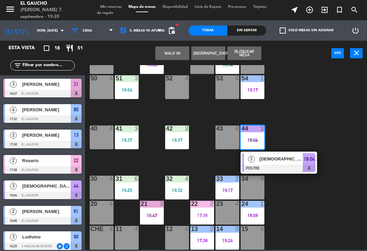
click at [270, 164] on div "[DEMOGRAPHIC_DATA][PERSON_NAME]" at bounding box center [281, 159] width 44 height 11
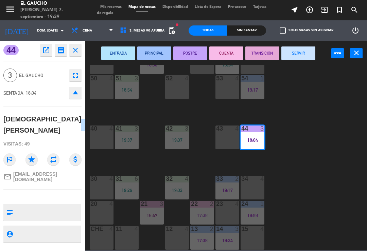
click at [229, 53] on button "CUENTA" at bounding box center [226, 54] width 34 height 14
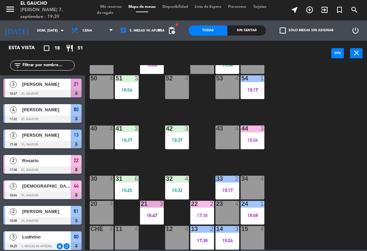
click at [167, 141] on div "19:37" at bounding box center [177, 140] width 24 height 5
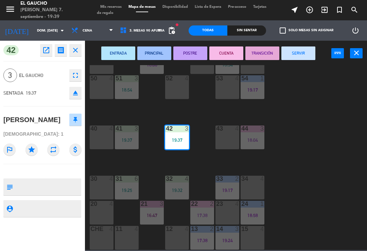
click at [152, 54] on button "PRINCIPAL" at bounding box center [154, 54] width 34 height 14
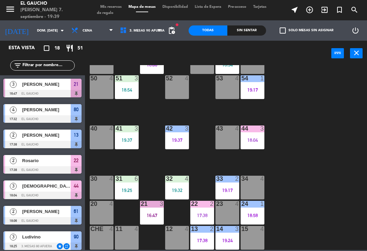
scroll to position [112, 0]
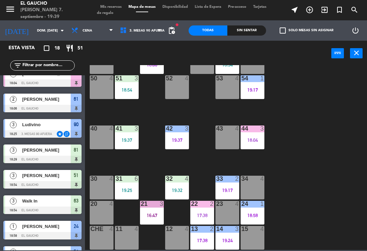
click at [135, 138] on div "19:37" at bounding box center [127, 140] width 24 height 5
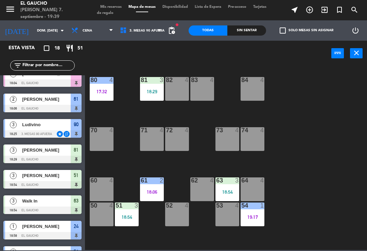
scroll to position [0, 0]
click at [155, 90] on div "18:29" at bounding box center [152, 91] width 24 height 5
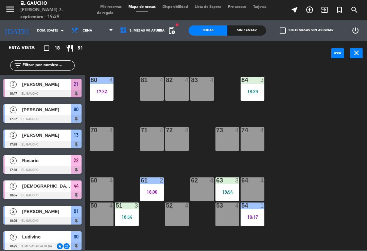
click at [116, 112] on div "84 3 18:29 80 4 17:32 83 4 82 4 81 4 70 4 71 4 72 4 73 4 74 4 63 3 18:54 62 4 6…" at bounding box center [228, 157] width 278 height 185
click at [120, 119] on div "84 3 18:29 80 4 17:32 83 4 82 4 81 4 70 4 71 4 72 4 73 4 74 4 63 3 18:54 62 4 6…" at bounding box center [228, 157] width 278 height 185
click at [100, 93] on div "17:32" at bounding box center [102, 91] width 24 height 5
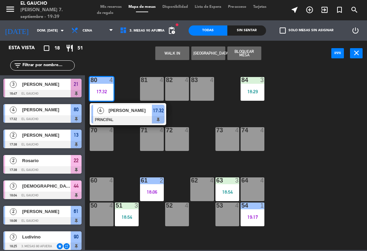
click at [118, 119] on div at bounding box center [127, 119] width 73 height 7
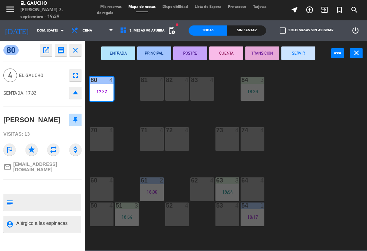
click at [284, 54] on button "SERVIR" at bounding box center [298, 54] width 34 height 14
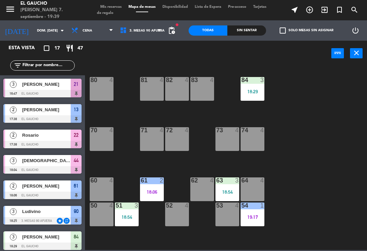
click at [251, 91] on div "18:29" at bounding box center [253, 91] width 24 height 5
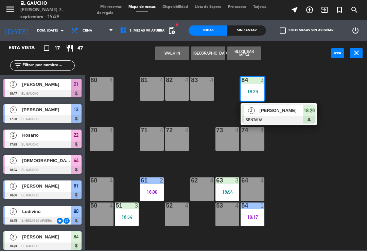
click at [259, 116] on div at bounding box center [278, 119] width 73 height 7
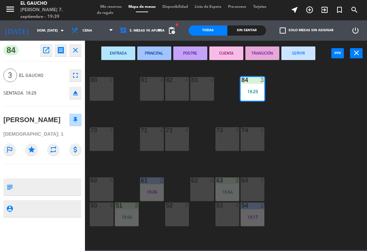
click at [153, 54] on button "PRINCIPAL" at bounding box center [154, 54] width 34 height 14
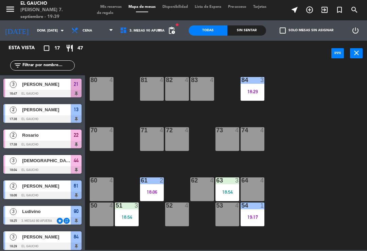
click at [255, 95] on div "84 3 18:29" at bounding box center [253, 89] width 24 height 24
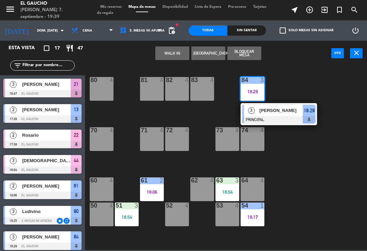
click at [268, 122] on div at bounding box center [278, 119] width 73 height 7
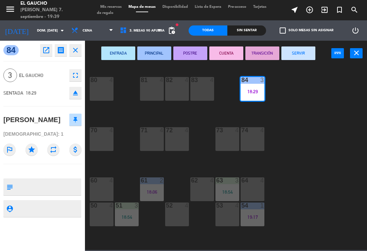
click at [296, 56] on button "SERVIR" at bounding box center [298, 54] width 34 height 14
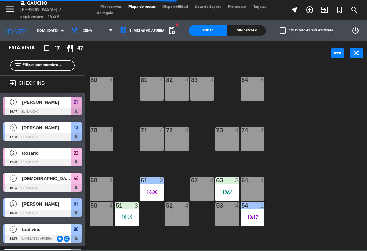
click at [258, 88] on div "84 4" at bounding box center [253, 89] width 24 height 24
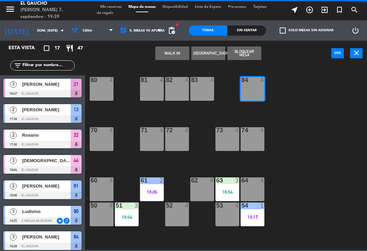
click at [164, 49] on button "WALK IN" at bounding box center [172, 54] width 34 height 14
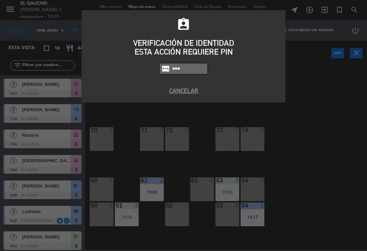
type input "3124"
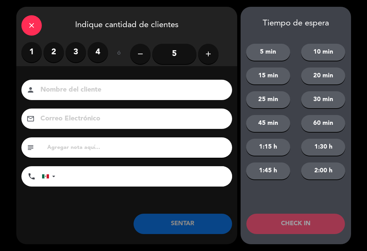
click at [52, 57] on label "2" at bounding box center [53, 52] width 20 height 20
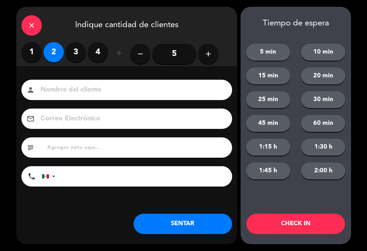
click at [187, 233] on button "SENTAR" at bounding box center [183, 224] width 99 height 20
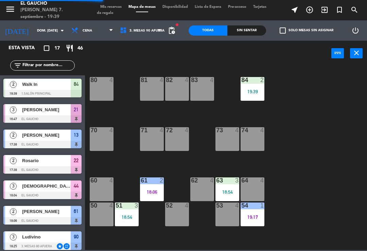
click at [278, 112] on div "84 2 19:39 80 4 83 4 82 4 81 4 70 4 71 4 72 4 73 4 74 4 63 3 18:54 62 4 61 2 18…" at bounding box center [228, 157] width 278 height 185
click at [270, 110] on div "84 2 19:39 80 4 83 4 82 4 81 4 70 4 71 4 72 4 73 4 74 4 63 3 18:54 62 4 61 2 18…" at bounding box center [228, 157] width 278 height 185
click at [256, 84] on div "84 2" at bounding box center [253, 80] width 24 height 7
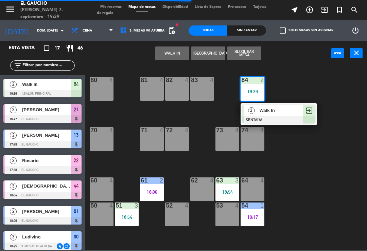
click at [278, 117] on div at bounding box center [278, 119] width 73 height 7
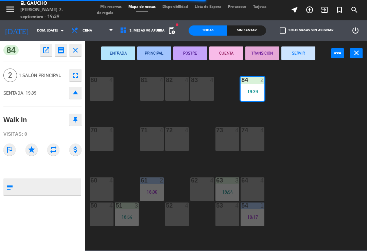
click at [153, 59] on button "PRINCIPAL" at bounding box center [154, 54] width 34 height 14
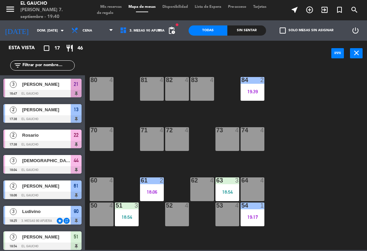
click at [221, 192] on div "18:54" at bounding box center [227, 192] width 24 height 5
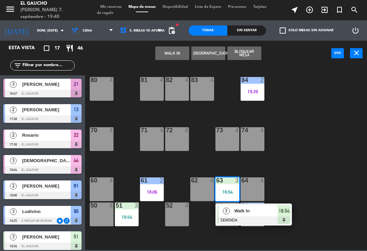
click at [245, 218] on div at bounding box center [253, 220] width 73 height 7
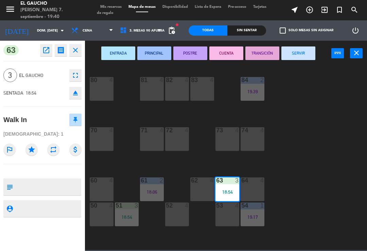
click at [153, 54] on button "PRINCIPAL" at bounding box center [154, 54] width 34 height 14
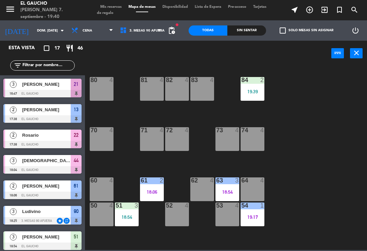
click at [121, 223] on div "51 3 18:54" at bounding box center [127, 215] width 24 height 24
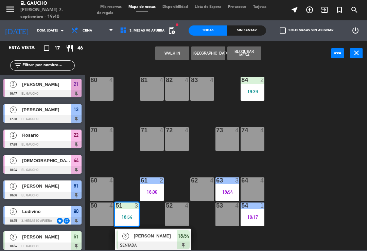
click at [155, 237] on span "[PERSON_NAME]" at bounding box center [155, 236] width 43 height 7
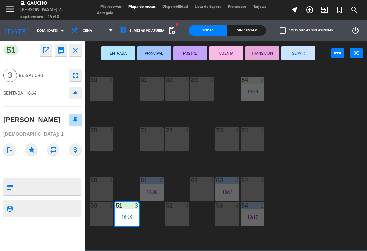
click at [159, 50] on button "PRINCIPAL" at bounding box center [154, 54] width 34 height 14
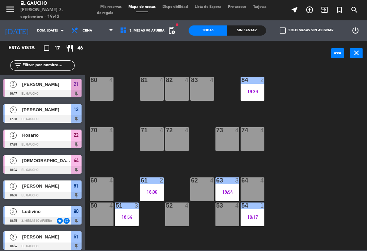
click at [224, 211] on div "53 4" at bounding box center [227, 215] width 24 height 24
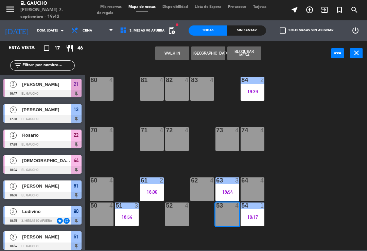
click at [174, 55] on button "WALK IN" at bounding box center [172, 54] width 34 height 14
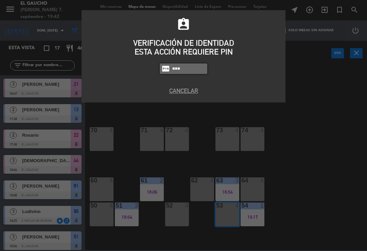
type input "3124"
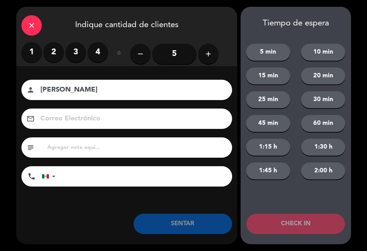
type input "[PERSON_NAME]"
click at [35, 47] on label "1" at bounding box center [31, 52] width 20 height 20
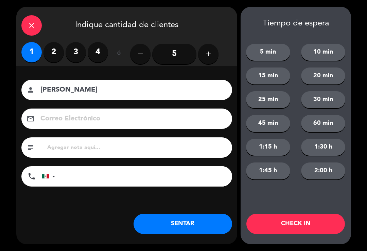
click at [179, 224] on button "SENTAR" at bounding box center [183, 224] width 99 height 20
click at [192, 235] on div "close Indique cantidad de clientes 1 2 3 4 ó remove 5 add Nombre del cliente pe…" at bounding box center [126, 126] width 221 height 238
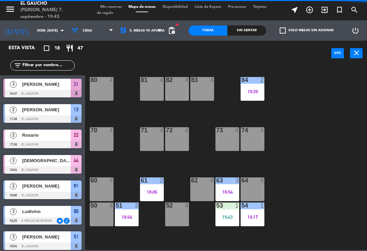
click at [101, 213] on div "50 4" at bounding box center [102, 215] width 24 height 24
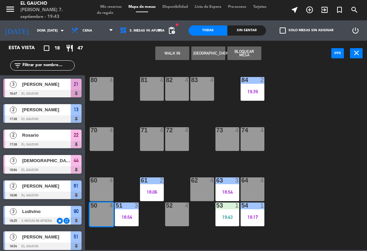
click at [180, 51] on button "WALK IN" at bounding box center [172, 54] width 34 height 14
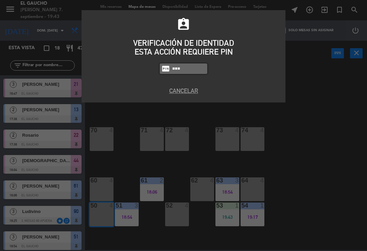
type input "3124"
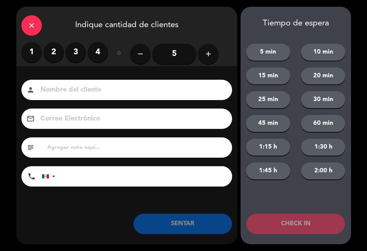
click at [51, 54] on label "2" at bounding box center [53, 52] width 20 height 20
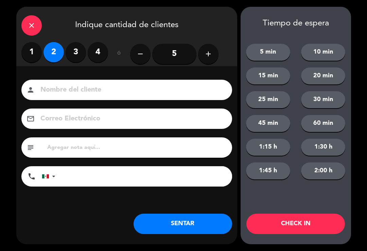
click at [185, 222] on button "SENTAR" at bounding box center [183, 224] width 99 height 20
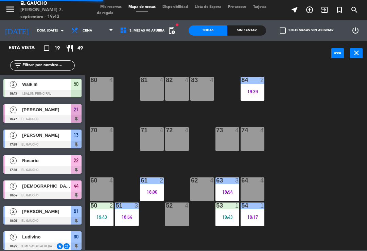
click at [132, 220] on div "18:54" at bounding box center [127, 217] width 24 height 5
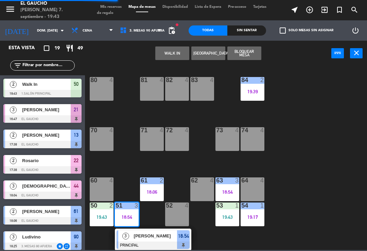
click at [157, 237] on span "[PERSON_NAME]" at bounding box center [155, 236] width 43 height 7
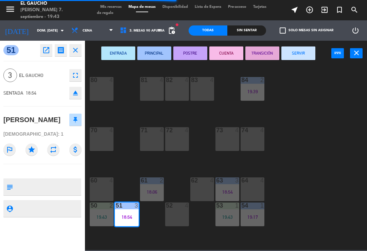
click at [295, 56] on button "SERVIR" at bounding box center [298, 54] width 34 height 14
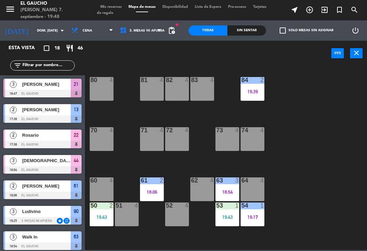
click at [179, 218] on div "52 4" at bounding box center [177, 215] width 24 height 24
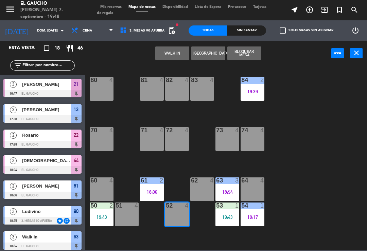
click at [173, 53] on button "WALK IN" at bounding box center [172, 54] width 34 height 14
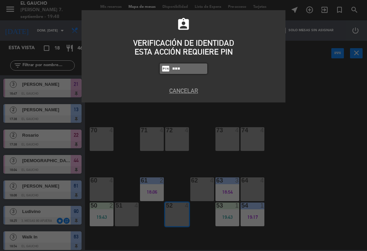
type input "3124"
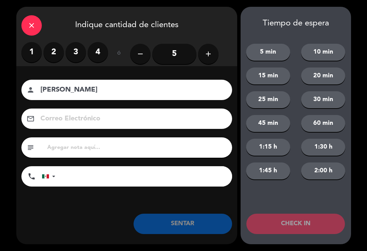
type input "[PERSON_NAME]"
click at [207, 56] on icon "add" at bounding box center [208, 54] width 8 height 8
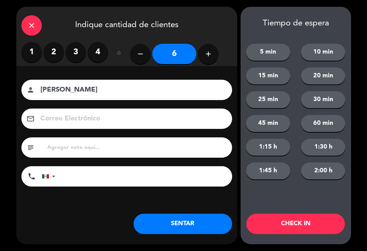
click at [97, 117] on input at bounding box center [131, 119] width 183 height 12
type input "[EMAIL_ADDRESS][DOMAIN_NAME]"
click at [183, 228] on button "SENTAR" at bounding box center [183, 224] width 99 height 20
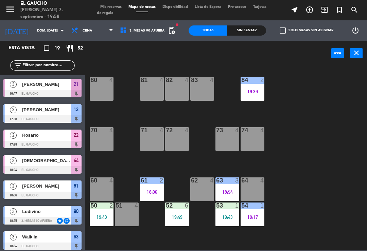
scroll to position [-1, 0]
click at [152, 141] on div "71 4" at bounding box center [152, 139] width 24 height 24
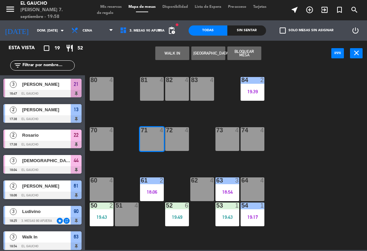
click at [173, 47] on button "WALK IN" at bounding box center [172, 54] width 34 height 14
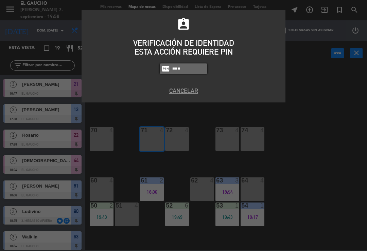
type input "3124"
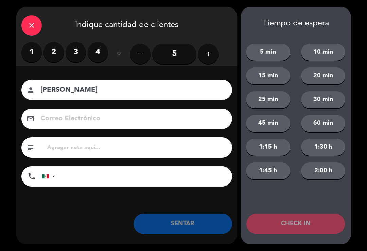
type input "[PERSON_NAME]"
click at [57, 52] on label "2" at bounding box center [53, 52] width 20 height 20
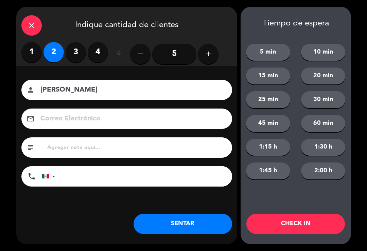
click at [101, 53] on label "4" at bounding box center [98, 52] width 20 height 20
click at [83, 121] on input at bounding box center [131, 119] width 183 height 12
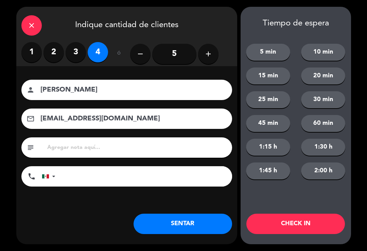
type input "[EMAIL_ADDRESS][DOMAIN_NAME]"
click at [176, 225] on button "SENTAR" at bounding box center [183, 224] width 99 height 20
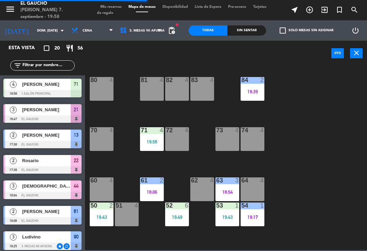
click at [253, 187] on div "64 4" at bounding box center [253, 190] width 24 height 24
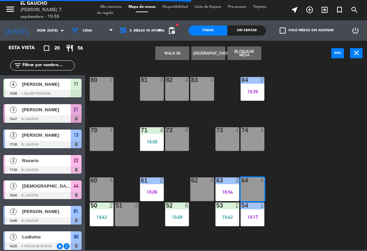
click at [172, 51] on button "WALK IN" at bounding box center [172, 54] width 34 height 14
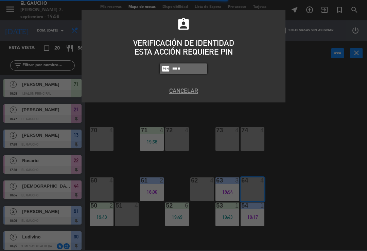
type input "3124"
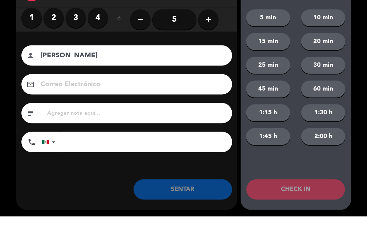
type input "[PERSON_NAME]"
click at [178, 44] on input "5" at bounding box center [174, 54] width 44 height 20
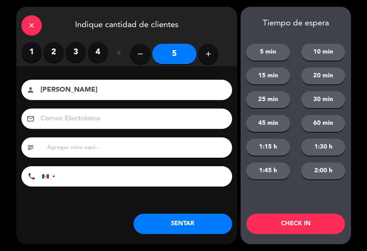
click at [185, 225] on button "SENTAR" at bounding box center [183, 224] width 99 height 20
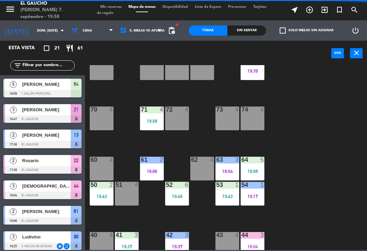
scroll to position [21, 0]
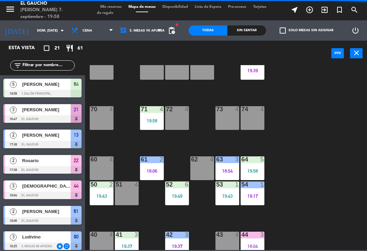
click at [199, 171] on div "62 4" at bounding box center [202, 169] width 24 height 24
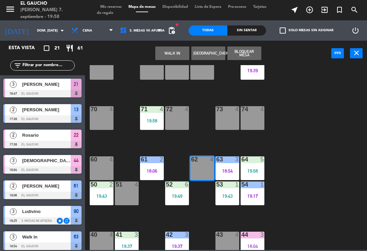
click at [173, 58] on button "WALK IN" at bounding box center [172, 54] width 34 height 14
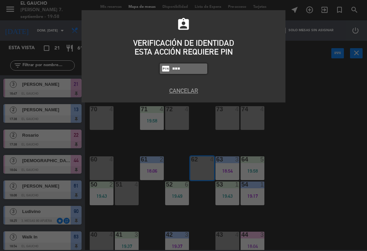
type input "3124"
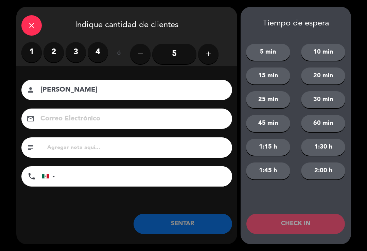
type input "[PERSON_NAME]"
click at [56, 50] on label "2" at bounding box center [53, 52] width 20 height 20
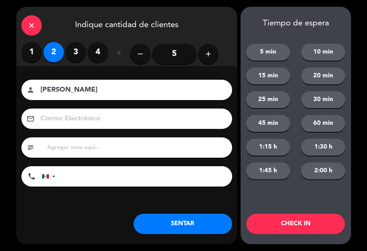
click at [196, 217] on button "SENTAR" at bounding box center [183, 224] width 99 height 20
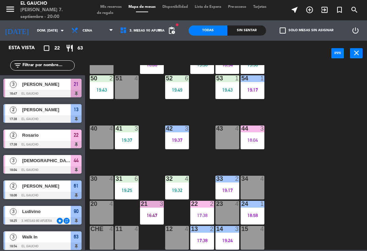
scroll to position [127, 0]
click at [101, 217] on div "20 4" at bounding box center [102, 213] width 24 height 24
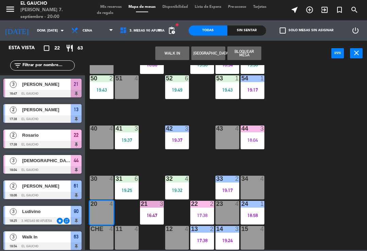
click at [174, 51] on button "WALK IN" at bounding box center [172, 54] width 34 height 14
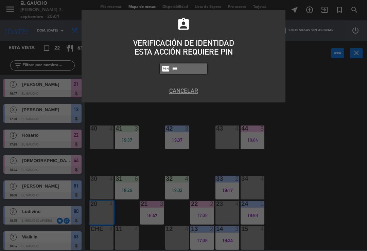
type input "3"
type input "3124"
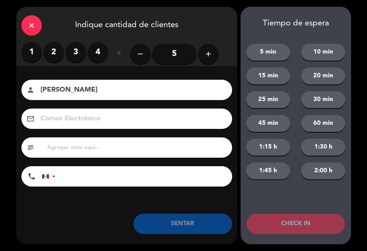
type input "[PERSON_NAME]"
click at [84, 49] on label "3" at bounding box center [76, 52] width 20 height 20
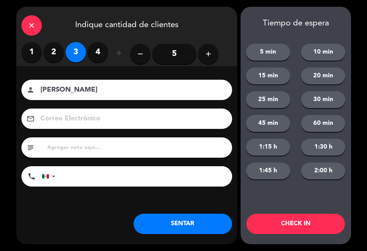
click at [177, 230] on button "SENTAR" at bounding box center [183, 224] width 99 height 20
click at [180, 238] on div "close Indique cantidad de clientes 1 2 3 4 ó remove 5 add Nombre del cliente pe…" at bounding box center [126, 126] width 221 height 238
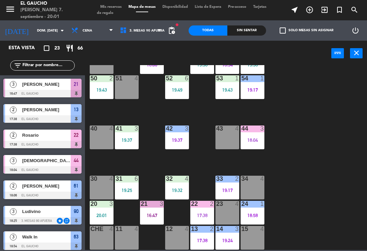
click at [149, 213] on div "16:47" at bounding box center [152, 215] width 24 height 5
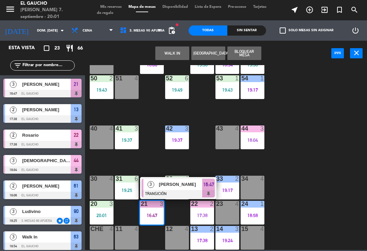
click at [163, 188] on span "[PERSON_NAME]" at bounding box center [180, 184] width 43 height 7
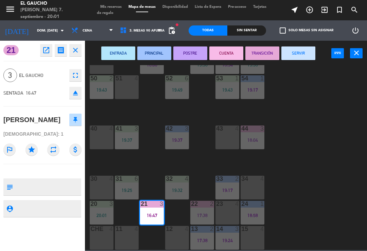
click at [297, 52] on button "SERVIR" at bounding box center [298, 54] width 34 height 14
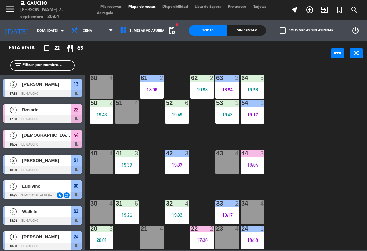
scroll to position [100, 0]
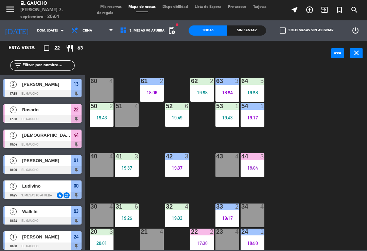
click at [129, 172] on div "41 3 19:37" at bounding box center [127, 166] width 24 height 24
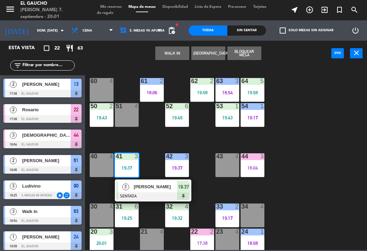
click at [147, 193] on div at bounding box center [153, 196] width 73 height 7
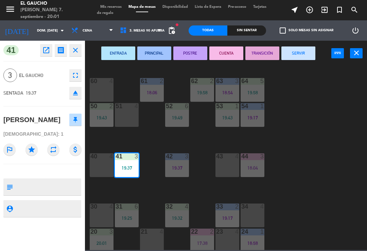
click at [158, 51] on button "PRINCIPAL" at bounding box center [154, 54] width 34 height 14
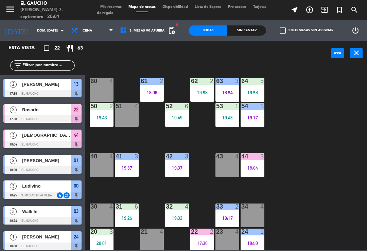
scroll to position [0, 0]
click at [271, 195] on div "84 2 19:39 80 4 83 4 82 4 81 4 70 4 71 4 19:58 72 4 73 4 74 4 63 3 18:54 62 2 1…" at bounding box center [228, 157] width 278 height 185
click at [255, 175] on div "44 3 18:04" at bounding box center [253, 166] width 24 height 24
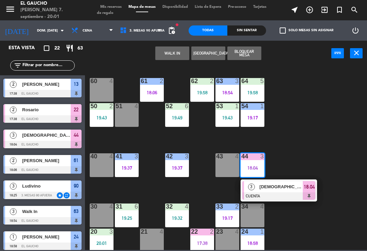
click at [274, 190] on span "[DEMOGRAPHIC_DATA][PERSON_NAME]" at bounding box center [281, 186] width 43 height 7
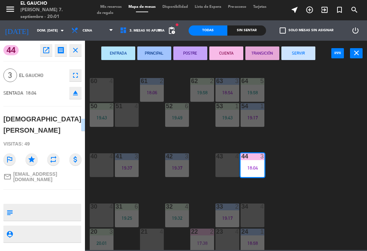
click at [292, 50] on button "SERVIR" at bounding box center [298, 54] width 34 height 14
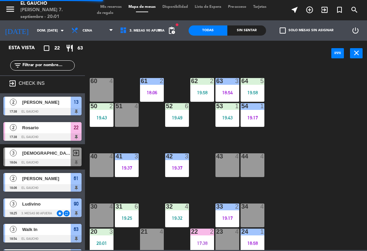
click at [180, 166] on div "19:37" at bounding box center [177, 168] width 24 height 5
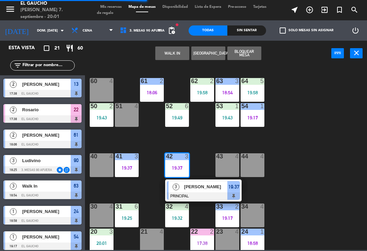
click at [202, 192] on div "[PERSON_NAME]" at bounding box center [205, 186] width 44 height 11
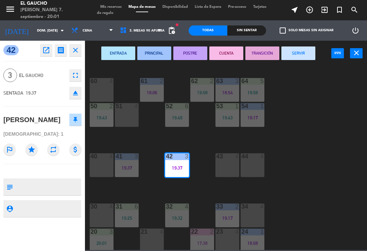
click at [294, 56] on button "SERVIR" at bounding box center [298, 54] width 34 height 14
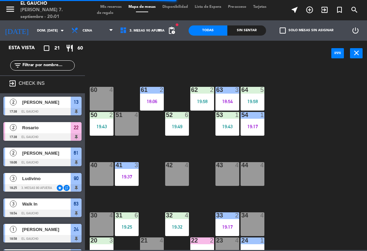
scroll to position [92, 0]
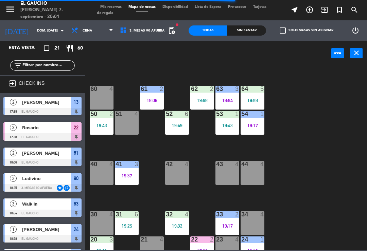
click at [99, 121] on div "50 2 19:43" at bounding box center [102, 123] width 24 height 24
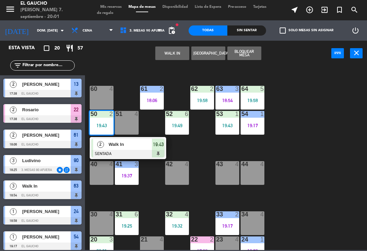
click at [119, 147] on span "Walk In" at bounding box center [130, 144] width 43 height 7
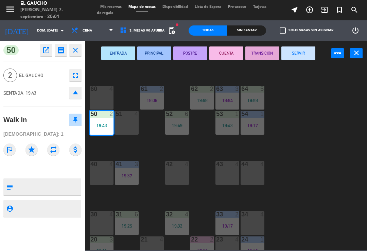
click at [156, 53] on button "PRINCIPAL" at bounding box center [154, 54] width 34 height 14
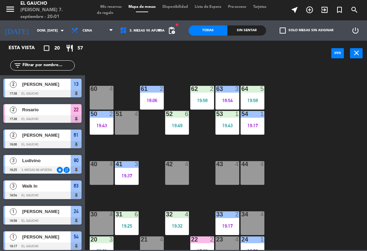
scroll to position [29, 0]
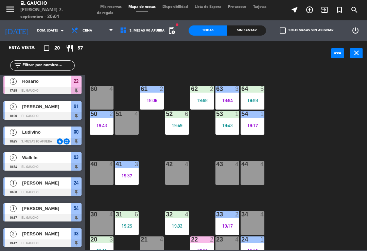
click at [173, 126] on div "19:49" at bounding box center [177, 125] width 24 height 5
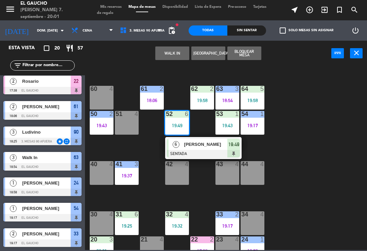
click at [185, 152] on div at bounding box center [203, 153] width 73 height 7
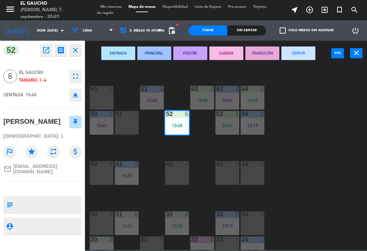
click at [160, 57] on button "PRINCIPAL" at bounding box center [154, 54] width 34 height 14
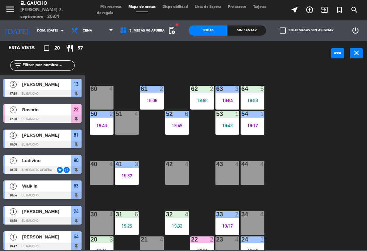
scroll to position [54, 0]
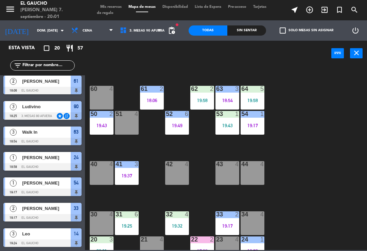
click at [228, 127] on div "19:43" at bounding box center [227, 125] width 24 height 5
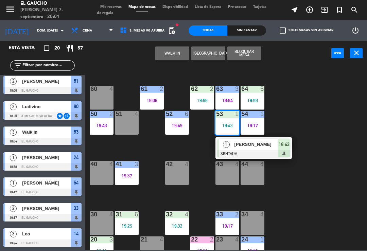
click at [237, 153] on div at bounding box center [253, 153] width 73 height 7
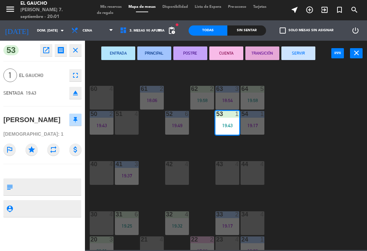
click at [156, 58] on button "PRINCIPAL" at bounding box center [154, 54] width 34 height 14
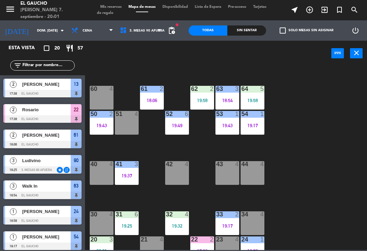
scroll to position [3, 0]
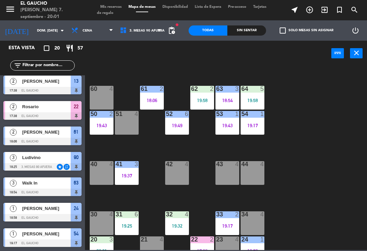
click at [239, 158] on div "84 2 19:39 80 4 83 4 82 4 81 4 70 4 71 4 19:58 72 4 73 4 74 4 63 3 18:54 62 2 1…" at bounding box center [228, 157] width 278 height 185
click at [226, 132] on div "53 1 19:43" at bounding box center [227, 123] width 24 height 24
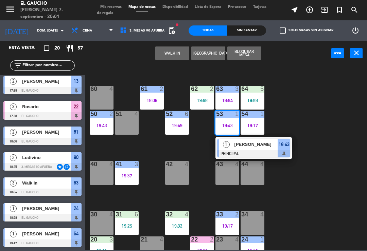
click at [228, 147] on span "1" at bounding box center [226, 144] width 7 height 7
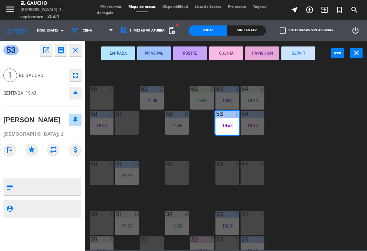
click at [298, 51] on button "SERVIR" at bounding box center [298, 54] width 34 height 14
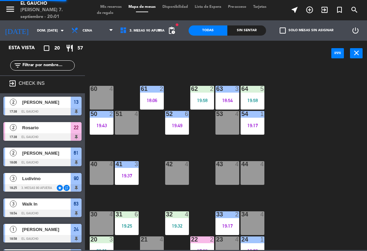
scroll to position [9, 0]
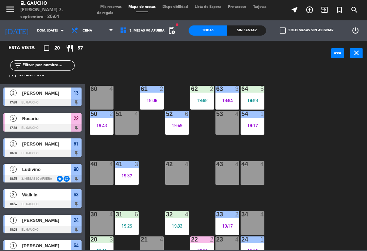
click at [253, 94] on div "64 5 19:58" at bounding box center [253, 98] width 24 height 24
click at [290, 106] on div "84 2 19:39 80 4 83 4 82 4 81 4 70 4 71 4 19:58 72 4 73 4 74 4 63 3 18:54 62 2 1…" at bounding box center [228, 157] width 278 height 185
click at [223, 92] on div at bounding box center [227, 89] width 11 height 6
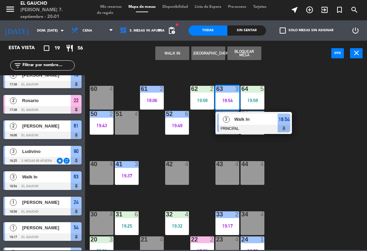
click at [263, 123] on span "Walk In" at bounding box center [255, 119] width 43 height 7
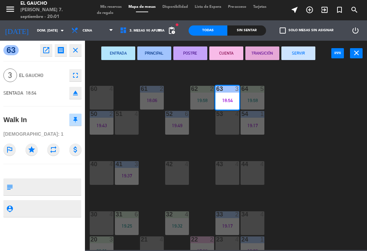
click at [296, 49] on button "SERVIR" at bounding box center [298, 54] width 34 height 14
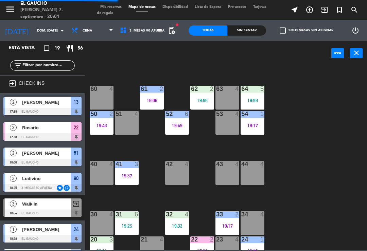
click at [199, 92] on div at bounding box center [202, 89] width 11 height 6
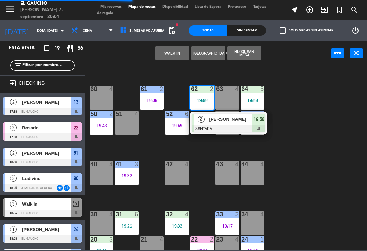
click at [208, 129] on div at bounding box center [228, 128] width 73 height 7
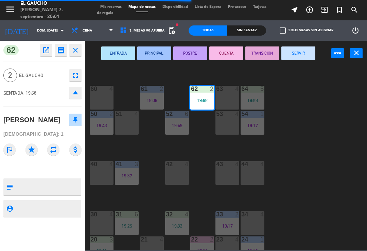
click at [152, 51] on button "PRINCIPAL" at bounding box center [154, 54] width 34 height 14
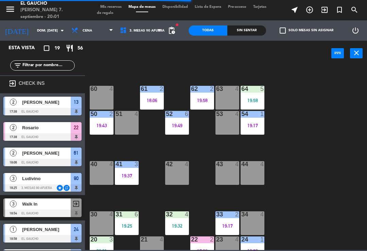
scroll to position [102, 0]
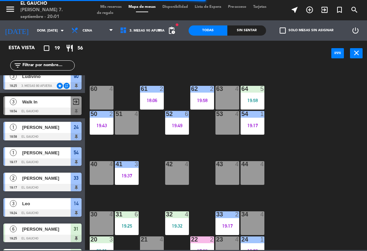
click at [149, 95] on div "61 2 18:06" at bounding box center [152, 98] width 24 height 24
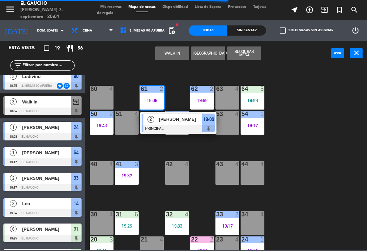
click at [158, 126] on div at bounding box center [178, 128] width 73 height 7
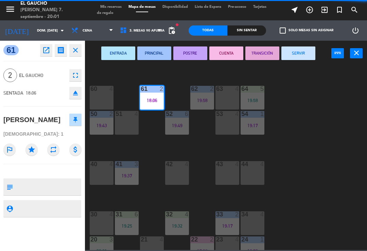
click at [301, 58] on button "SERVIR" at bounding box center [298, 54] width 34 height 14
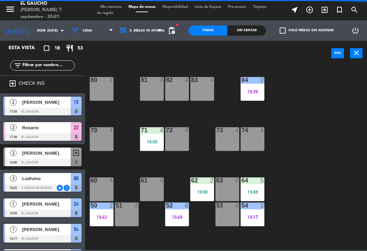
scroll to position [0, 0]
click at [147, 142] on div "19:58" at bounding box center [152, 142] width 24 height 5
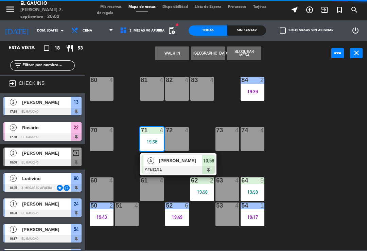
click at [173, 163] on span "[PERSON_NAME]" at bounding box center [180, 160] width 43 height 7
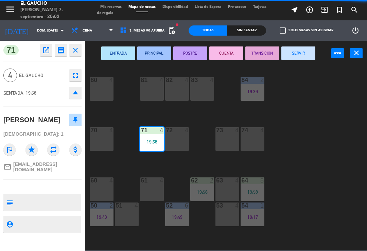
click at [163, 49] on button "PRINCIPAL" at bounding box center [154, 54] width 34 height 14
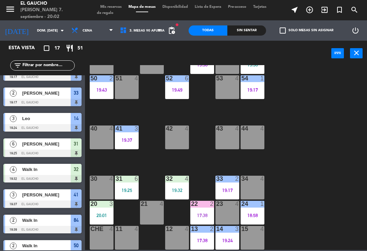
scroll to position [127, 0]
click at [99, 214] on div "20:01" at bounding box center [102, 215] width 24 height 5
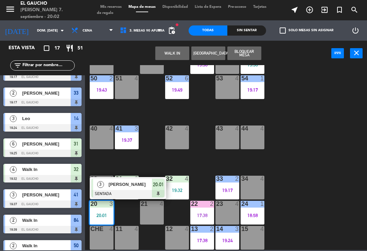
click at [111, 192] on div at bounding box center [127, 193] width 73 height 7
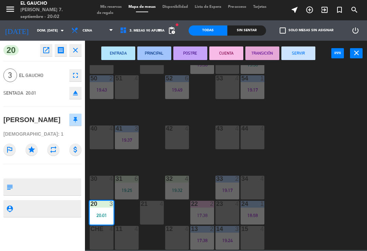
click at [155, 55] on button "PRINCIPAL" at bounding box center [154, 54] width 34 height 14
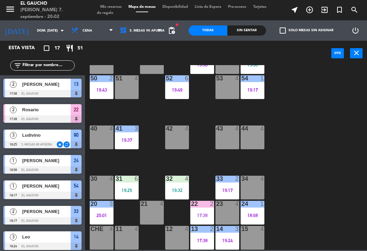
scroll to position [129, 0]
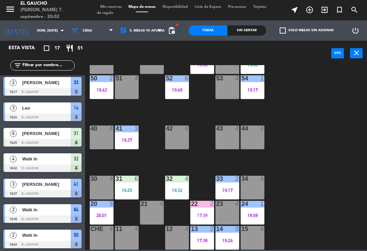
click at [124, 188] on div "19:25" at bounding box center [127, 190] width 24 height 5
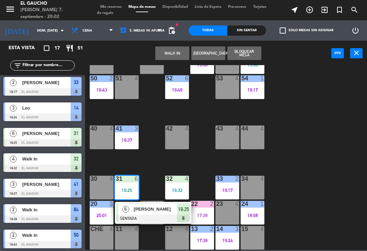
click at [152, 209] on span "[PERSON_NAME]" at bounding box center [155, 209] width 43 height 7
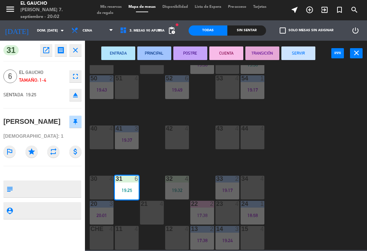
click at [147, 49] on button "PRINCIPAL" at bounding box center [154, 54] width 34 height 14
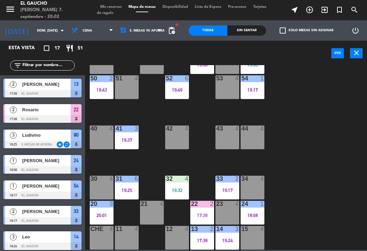
click at [177, 189] on div "19:32" at bounding box center [177, 190] width 24 height 5
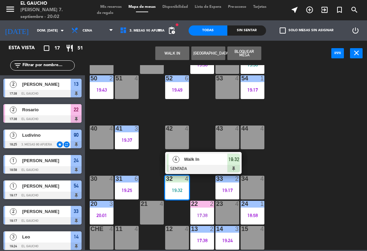
click at [199, 170] on div at bounding box center [203, 168] width 73 height 7
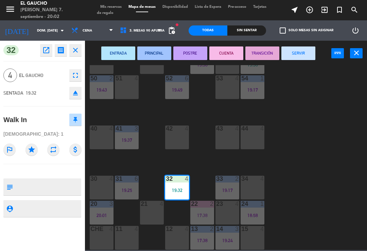
click at [152, 55] on button "PRINCIPAL" at bounding box center [154, 54] width 34 height 14
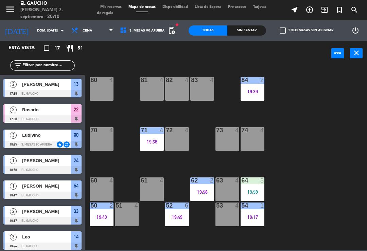
scroll to position [-1, 0]
click at [143, 88] on div "81 4" at bounding box center [152, 89] width 24 height 24
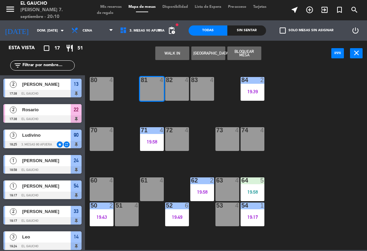
click at [173, 52] on button "WALK IN" at bounding box center [172, 54] width 34 height 14
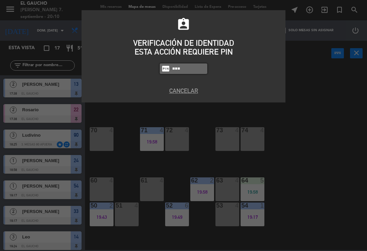
type input "3124"
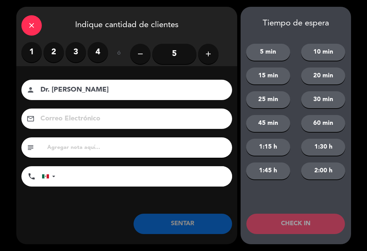
type input "Dr. [PERSON_NAME]"
click at [74, 58] on label "3" at bounding box center [76, 52] width 20 height 20
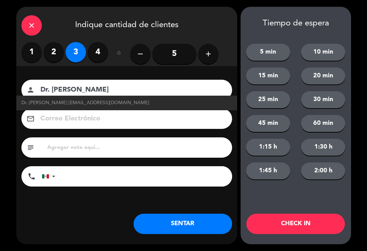
click at [47, 104] on span "Dr. [PERSON_NAME] [EMAIL_ADDRESS][DOMAIN_NAME]" at bounding box center [85, 103] width 128 height 8
type input "[EMAIL_ADDRESS][DOMAIN_NAME]"
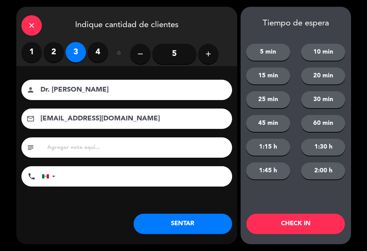
click at [166, 230] on button "SENTAR" at bounding box center [183, 224] width 99 height 20
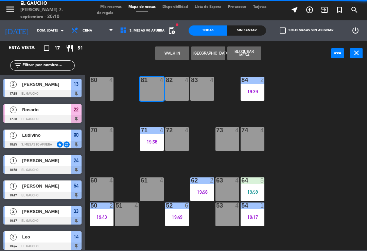
click at [164, 221] on div "84 2 19:39 80 4 83 4 82 4 81 4 70 4 71 4 19:58 72 4 73 4 74 4 63 4 62 2 19:58 6…" at bounding box center [228, 157] width 278 height 185
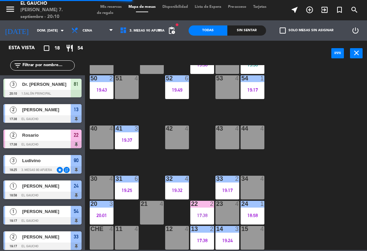
scroll to position [127, 0]
click at [98, 81] on div at bounding box center [101, 78] width 11 height 6
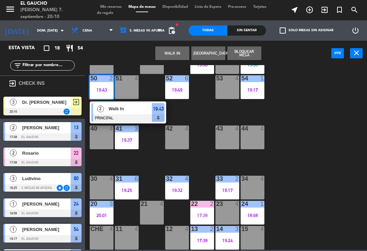
click at [108, 112] on div "Walk In" at bounding box center [130, 108] width 44 height 11
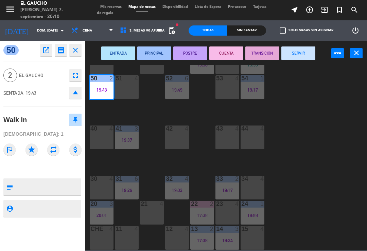
click at [296, 47] on button "SERVIR" at bounding box center [298, 54] width 34 height 14
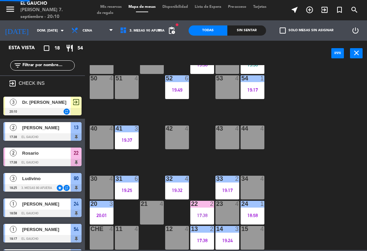
scroll to position [0, 0]
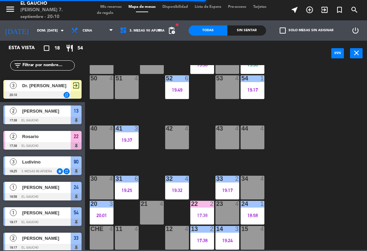
click at [223, 240] on div "19:24" at bounding box center [227, 240] width 24 height 5
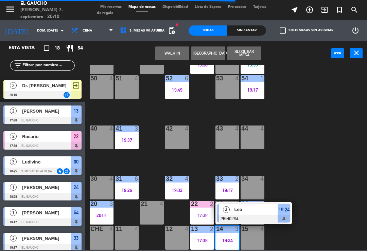
click at [238, 209] on span "Leo" at bounding box center [255, 209] width 43 height 7
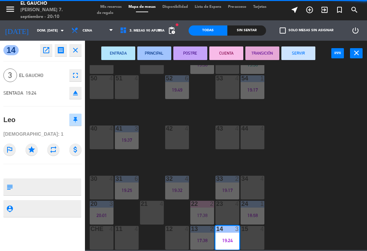
click at [300, 54] on button "SERVIR" at bounding box center [298, 54] width 34 height 14
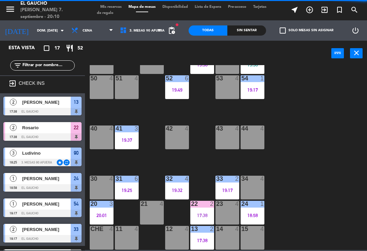
click at [203, 238] on div "17:38" at bounding box center [202, 240] width 24 height 5
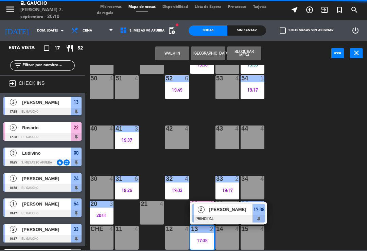
click at [215, 214] on div "[PERSON_NAME]" at bounding box center [231, 209] width 44 height 11
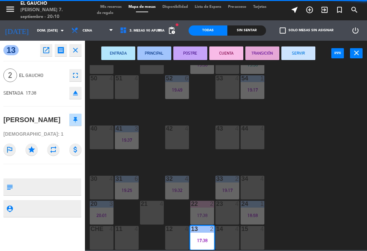
click at [295, 47] on button "SERVIR" at bounding box center [298, 54] width 34 height 14
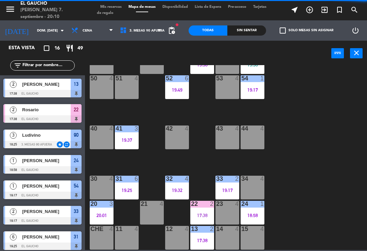
click at [100, 211] on div "20 3 20:01" at bounding box center [102, 213] width 24 height 24
click at [150, 160] on div "84 2 19:39 80 4 83 4 82 4 81 3 20:10 70 4 71 4 19:58 72 4 73 4 74 4 63 4 62 2 1…" at bounding box center [228, 157] width 278 height 185
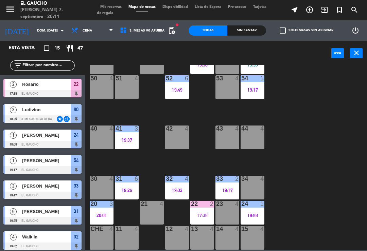
click at [250, 86] on div "54 1 19:17" at bounding box center [253, 87] width 24 height 24
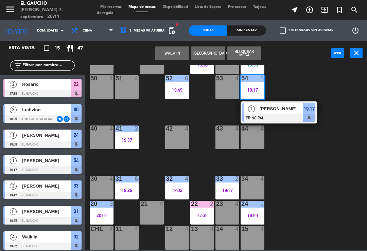
click at [280, 108] on span "[PERSON_NAME]" at bounding box center [281, 108] width 43 height 7
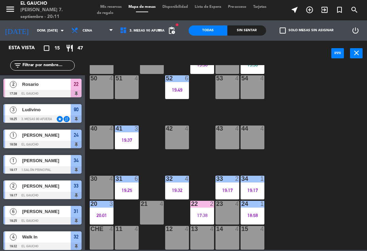
click at [254, 88] on div "54 4" at bounding box center [253, 87] width 24 height 24
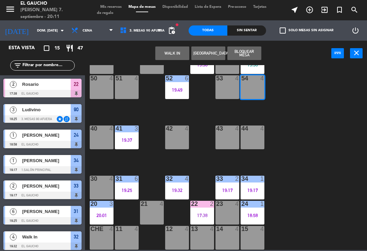
click at [170, 58] on button "WALK IN" at bounding box center [172, 54] width 34 height 14
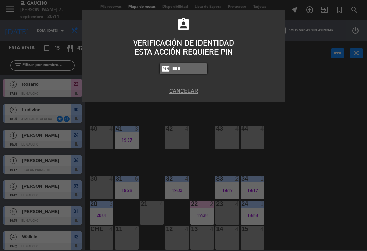
type input "3124"
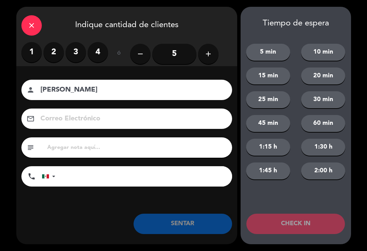
type input "[PERSON_NAME]"
click at [55, 50] on label "2" at bounding box center [53, 52] width 20 height 20
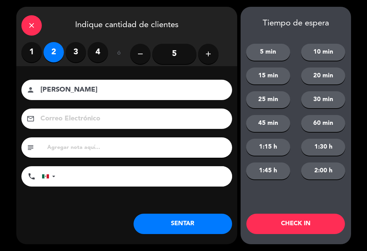
click at [188, 218] on button "SENTAR" at bounding box center [183, 224] width 99 height 20
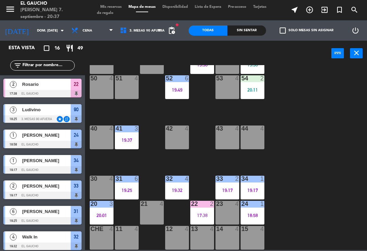
click at [149, 163] on div "84 2 19:39 80 4 83 4 82 4 81 3 20:10 70 4 71 4 19:58 72 4 73 4 74 4 63 4 62 2 1…" at bounding box center [228, 157] width 278 height 185
click at [259, 213] on div "18:58" at bounding box center [253, 215] width 24 height 5
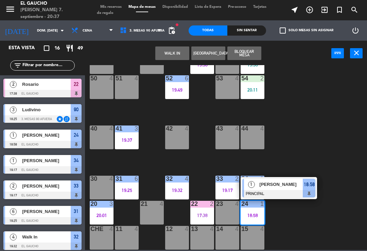
click at [280, 187] on span "[PERSON_NAME]" at bounding box center [281, 184] width 43 height 7
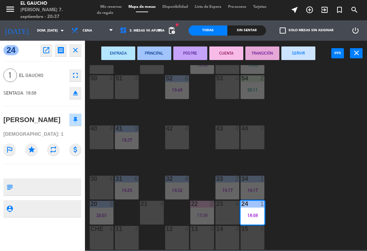
click at [299, 54] on button "SERVIR" at bounding box center [298, 54] width 34 height 14
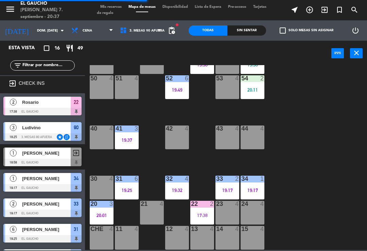
click at [201, 216] on div "17:38" at bounding box center [202, 215] width 24 height 5
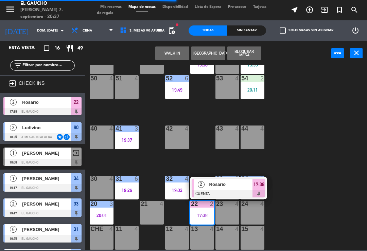
click at [228, 192] on div at bounding box center [228, 193] width 73 height 7
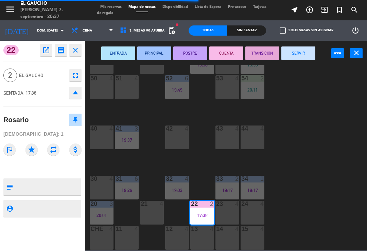
click at [298, 59] on button "SERVIR" at bounding box center [298, 54] width 34 height 14
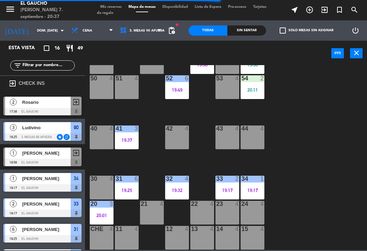
click at [256, 184] on div "34 1 19:17" at bounding box center [253, 188] width 24 height 24
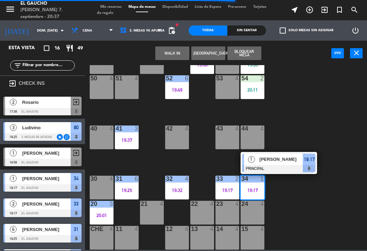
click at [280, 168] on div at bounding box center [278, 168] width 73 height 7
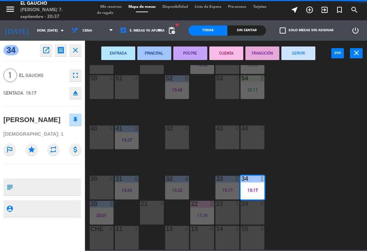
click at [292, 56] on button "SERVIR" at bounding box center [298, 54] width 34 height 14
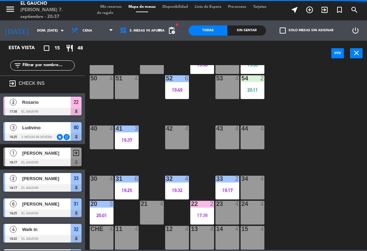
click at [231, 180] on div at bounding box center [227, 179] width 11 height 6
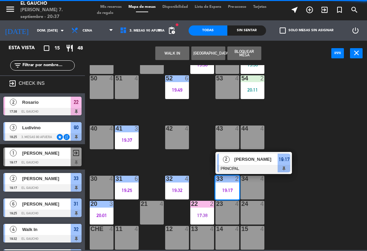
click at [264, 168] on div at bounding box center [253, 168] width 73 height 7
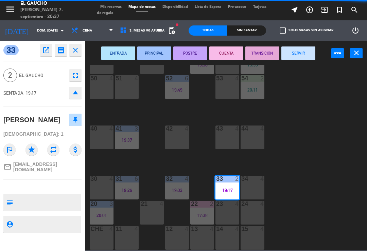
click at [294, 53] on button "SERVIR" at bounding box center [298, 54] width 34 height 14
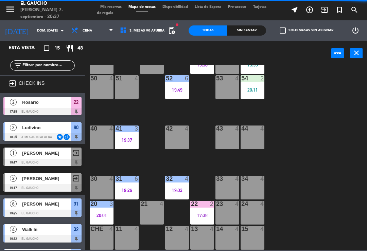
click at [181, 183] on div "32 4 19:32" at bounding box center [177, 188] width 24 height 24
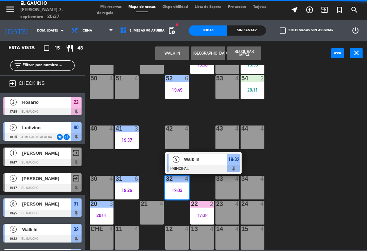
click at [220, 159] on span "Walk In" at bounding box center [205, 159] width 43 height 7
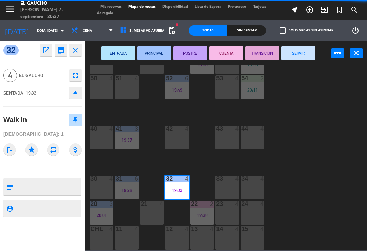
click at [295, 56] on button "SERVIR" at bounding box center [298, 54] width 34 height 14
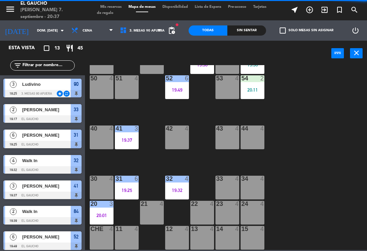
click at [133, 185] on div "31 6 19:25" at bounding box center [127, 188] width 24 height 24
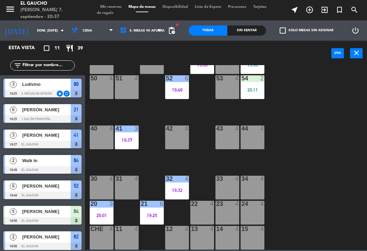
click at [288, 95] on div "84 2 19:39 80 4 83 4 82 4 81 3 20:10 70 4 71 4 19:58 72 4 73 4 74 4 63 4 62 2 1…" at bounding box center [228, 157] width 278 height 185
click at [155, 218] on div "19:25" at bounding box center [152, 215] width 24 height 5
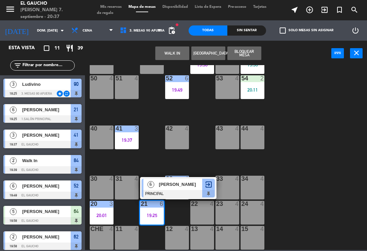
click at [179, 193] on div at bounding box center [178, 193] width 73 height 7
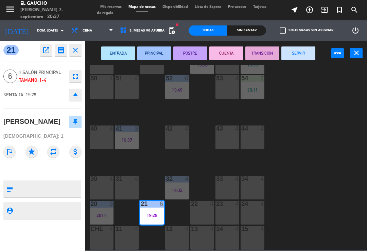
click at [305, 56] on button "SERVIR" at bounding box center [298, 54] width 34 height 14
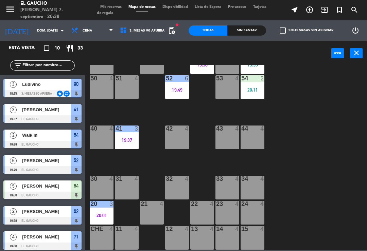
click at [257, 92] on div "20:11" at bounding box center [253, 90] width 24 height 5
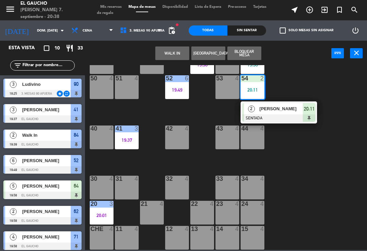
click at [267, 116] on div at bounding box center [278, 117] width 73 height 7
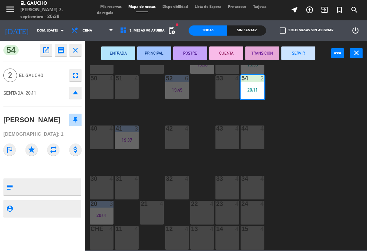
click at [153, 55] on button "PRINCIPAL" at bounding box center [154, 54] width 34 height 14
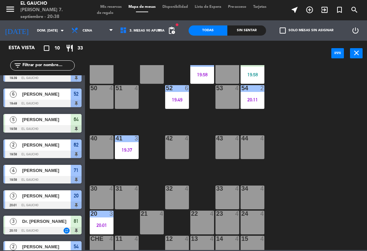
scroll to position [114, 0]
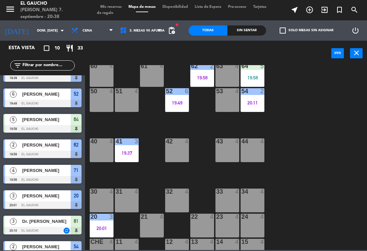
click at [250, 71] on div "64 5 19:58" at bounding box center [253, 75] width 24 height 24
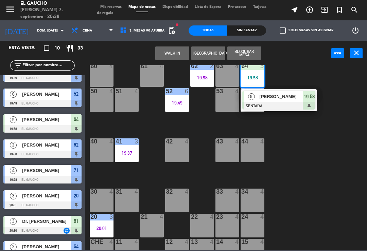
click at [268, 103] on div at bounding box center [278, 105] width 73 height 7
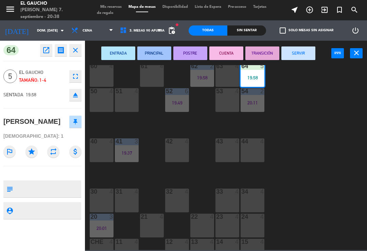
click at [150, 55] on button "PRINCIPAL" at bounding box center [154, 54] width 34 height 14
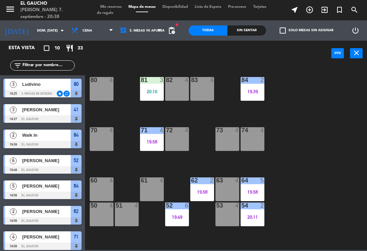
scroll to position [-1, 0]
click at [252, 93] on div "19:39" at bounding box center [253, 91] width 24 height 5
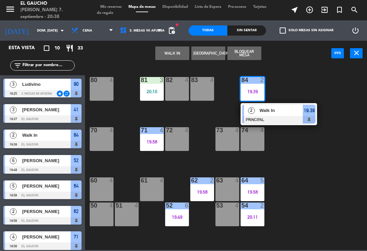
click at [277, 112] on span "Walk In" at bounding box center [281, 110] width 43 height 7
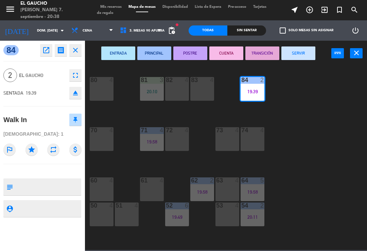
click at [299, 57] on button "SERVIR" at bounding box center [298, 54] width 34 height 14
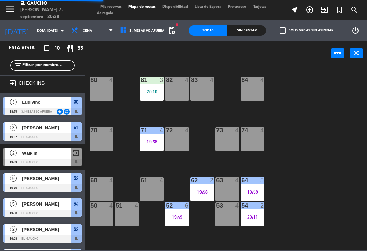
click at [154, 91] on div "20:10" at bounding box center [152, 91] width 24 height 5
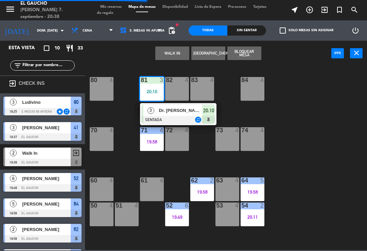
click at [186, 114] on span "Dr. [PERSON_NAME]" at bounding box center [180, 110] width 43 height 7
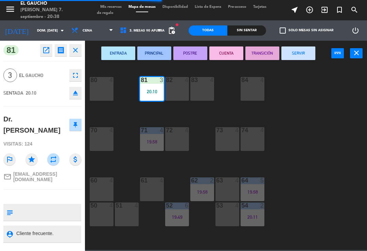
click at [154, 54] on button "PRINCIPAL" at bounding box center [154, 54] width 34 height 14
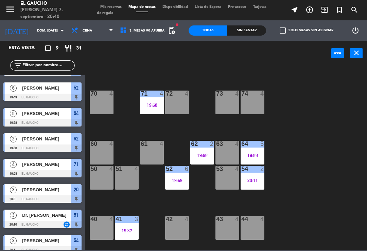
scroll to position [104, 0]
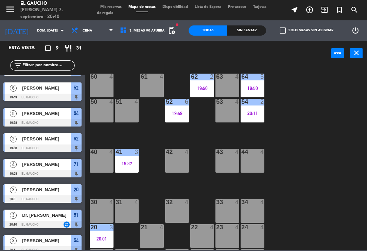
click at [127, 170] on div "41 3 19:37" at bounding box center [127, 161] width 24 height 24
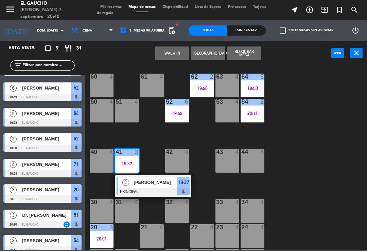
click at [156, 186] on span "[PERSON_NAME]" at bounding box center [155, 182] width 43 height 7
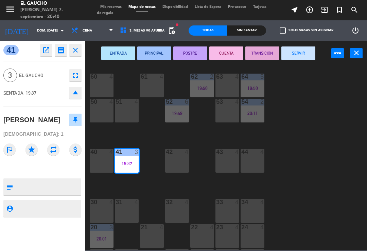
click at [305, 57] on button "SERVIR" at bounding box center [298, 54] width 34 height 14
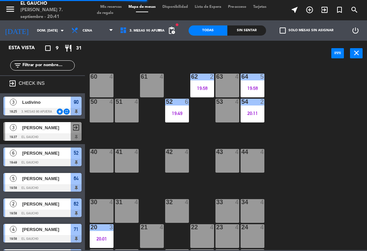
click at [127, 160] on div "41 4" at bounding box center [127, 161] width 24 height 24
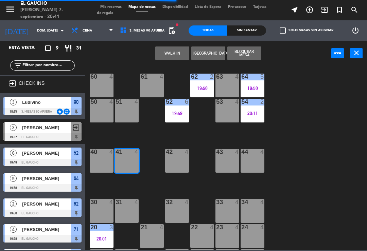
click at [173, 55] on button "WALK IN" at bounding box center [172, 54] width 34 height 14
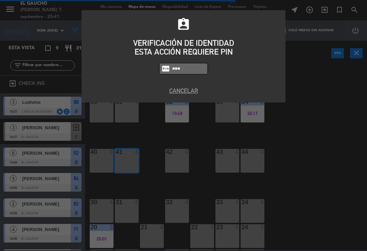
type input "3124"
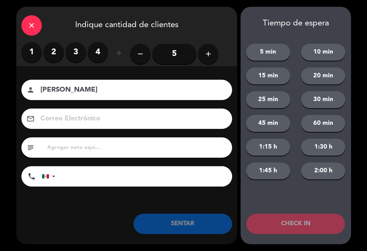
type input "[PERSON_NAME]"
click at [102, 50] on label "4" at bounding box center [98, 52] width 20 height 20
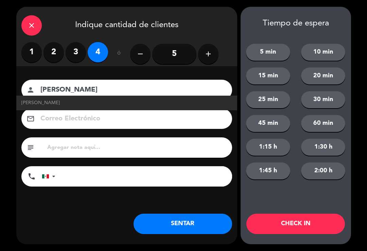
click at [102, 118] on input at bounding box center [131, 119] width 183 height 12
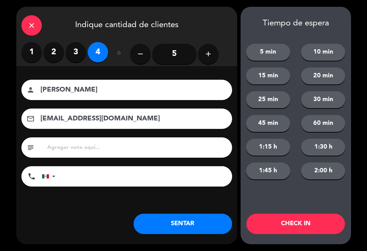
type input "[EMAIL_ADDRESS][DOMAIN_NAME]"
click at [185, 233] on button "SENTAR" at bounding box center [183, 224] width 99 height 20
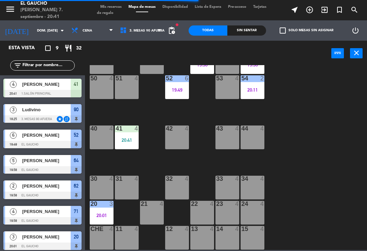
scroll to position [129, 0]
click at [229, 242] on div "14 4" at bounding box center [227, 238] width 24 height 24
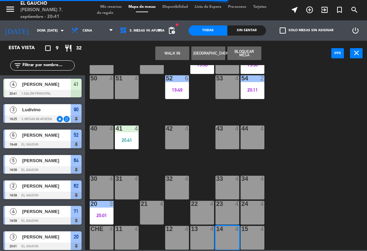
click at [227, 239] on div "14 4" at bounding box center [227, 238] width 24 height 24
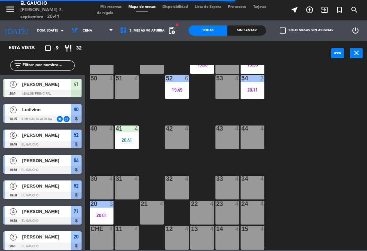
click at [228, 237] on div "14 4" at bounding box center [227, 238] width 24 height 24
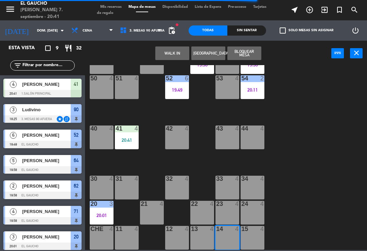
click at [176, 55] on button "WALK IN" at bounding box center [172, 54] width 34 height 14
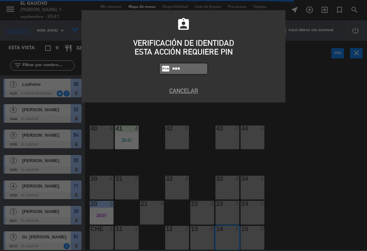
type input "3124"
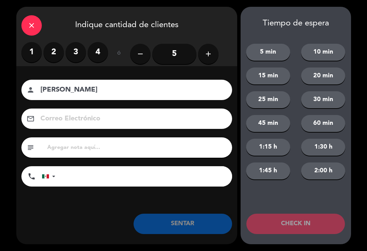
type input "[PERSON_NAME]"
click at [57, 42] on label "2" at bounding box center [53, 52] width 20 height 20
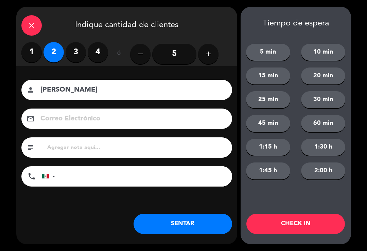
click at [98, 51] on label "4" at bounding box center [98, 52] width 20 height 20
click at [179, 52] on input "5" at bounding box center [174, 54] width 44 height 20
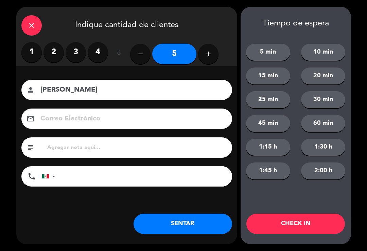
click at [192, 229] on button "SENTAR" at bounding box center [183, 224] width 99 height 20
click at [184, 235] on div "close Indique cantidad de clientes 1 2 3 4 ó remove 5 add Nombre del cliente pe…" at bounding box center [126, 126] width 221 height 238
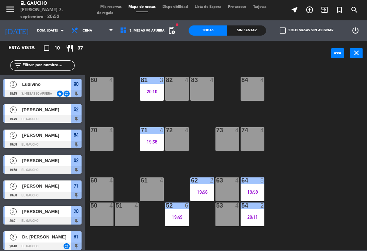
scroll to position [0, 0]
click at [99, 90] on div "80 4" at bounding box center [102, 89] width 24 height 24
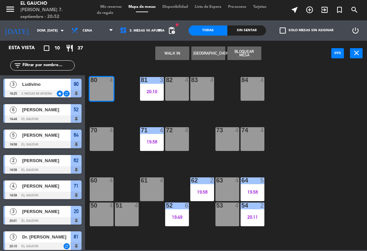
click at [175, 49] on button "WALK IN" at bounding box center [172, 54] width 34 height 14
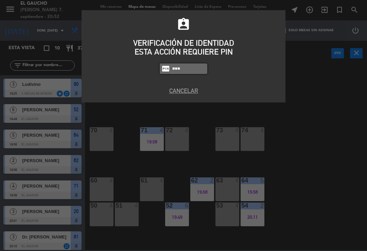
type input "3124"
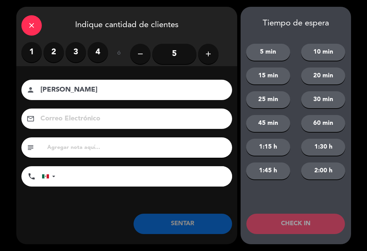
click at [100, 54] on label "4" at bounding box center [98, 52] width 20 height 20
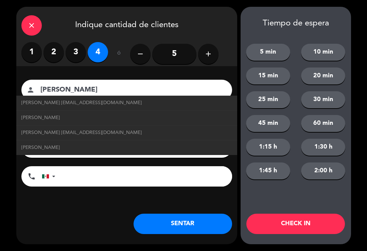
click at [122, 95] on input "[PERSON_NAME]" at bounding box center [131, 90] width 183 height 12
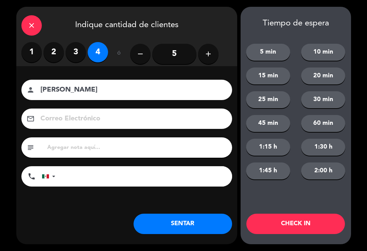
type input "[PERSON_NAME]"
click at [26, 28] on div "close" at bounding box center [31, 25] width 20 height 20
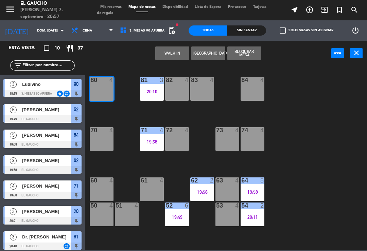
click at [175, 52] on button "WALK IN" at bounding box center [172, 54] width 34 height 14
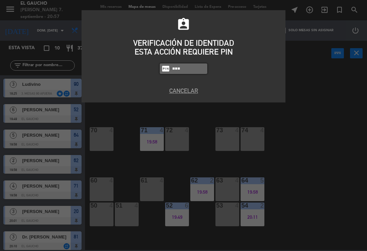
type input "3124"
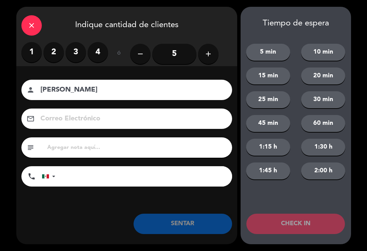
type input "[PERSON_NAME]"
click at [96, 51] on label "4" at bounding box center [98, 52] width 20 height 20
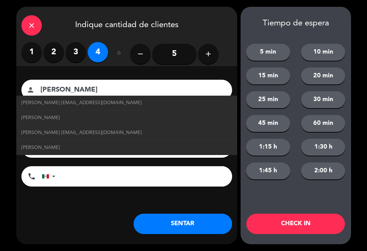
click at [110, 131] on span "[PERSON_NAME] [EMAIL_ADDRESS][DOMAIN_NAME]" at bounding box center [81, 133] width 120 height 8
type input "[EMAIL_ADDRESS][DOMAIN_NAME]"
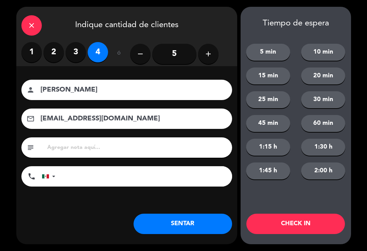
click at [189, 226] on button "SENTAR" at bounding box center [183, 224] width 99 height 20
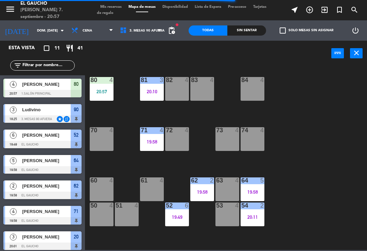
click at [102, 142] on div "70 4" at bounding box center [102, 139] width 24 height 24
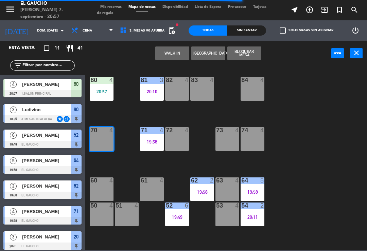
click at [175, 52] on button "WALK IN" at bounding box center [172, 54] width 34 height 14
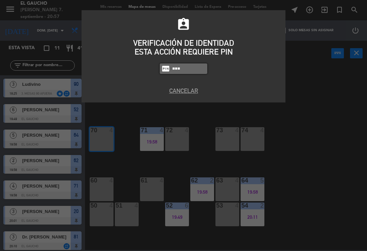
type input "3124"
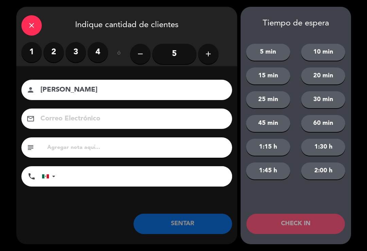
type input "[PERSON_NAME]"
click at [56, 49] on label "2" at bounding box center [53, 52] width 20 height 20
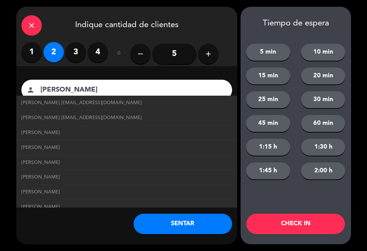
click at [44, 116] on span "[PERSON_NAME] [EMAIL_ADDRESS][DOMAIN_NAME]" at bounding box center [81, 118] width 120 height 8
type input "[EMAIL_ADDRESS][DOMAIN_NAME]"
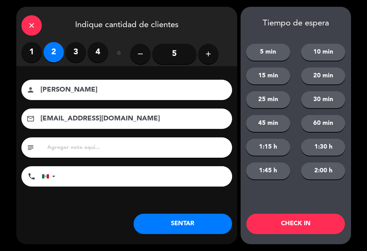
click at [167, 228] on button "SENTAR" at bounding box center [183, 224] width 99 height 20
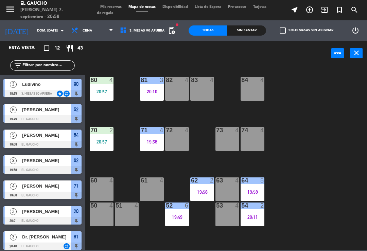
click at [153, 140] on div "19:58" at bounding box center [152, 142] width 24 height 5
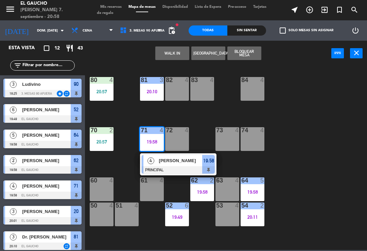
click at [163, 164] on span "[PERSON_NAME]" at bounding box center [180, 160] width 43 height 7
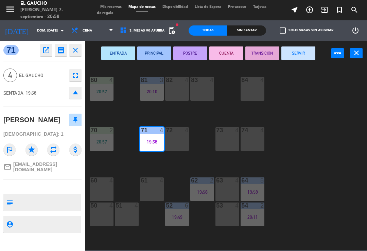
click at [307, 58] on button "SERVIR" at bounding box center [298, 54] width 34 height 14
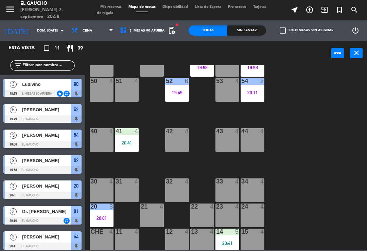
scroll to position [126, 0]
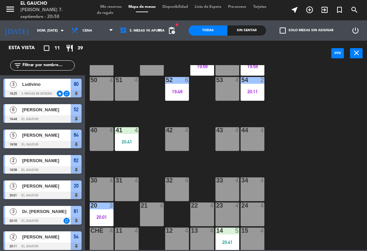
click at [181, 94] on div "19:49" at bounding box center [177, 91] width 24 height 5
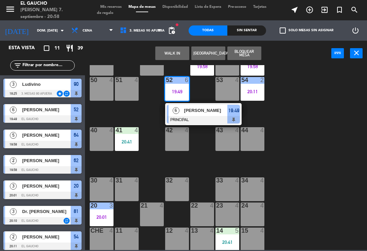
click at [202, 119] on div at bounding box center [203, 119] width 73 height 7
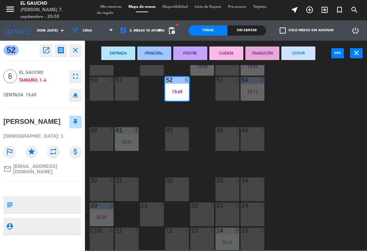
click at [303, 57] on button "SERVIR" at bounding box center [298, 54] width 34 height 14
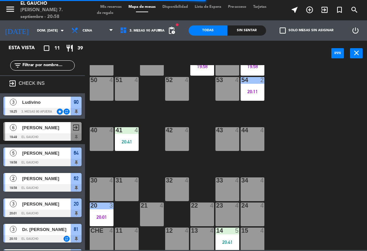
click at [203, 89] on div "84 4 80 4 20:57 83 4 82 4 81 3 20:10 70 2 20:57 71 4 72 4 73 4 74 4 63 4 62 2 1…" at bounding box center [228, 157] width 278 height 185
click at [203, 74] on div "62 2 19:58" at bounding box center [202, 64] width 24 height 24
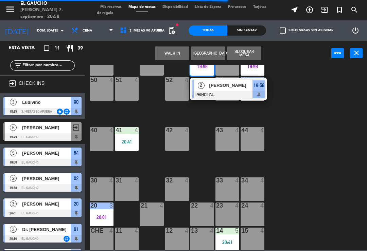
click at [208, 92] on div at bounding box center [228, 94] width 73 height 7
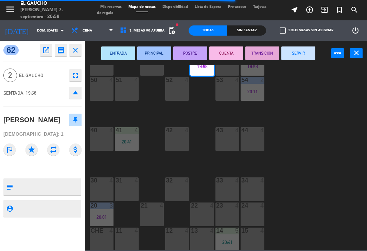
click at [300, 51] on button "SERVIR" at bounding box center [298, 54] width 34 height 14
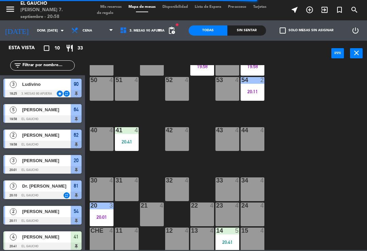
scroll to position [101, 0]
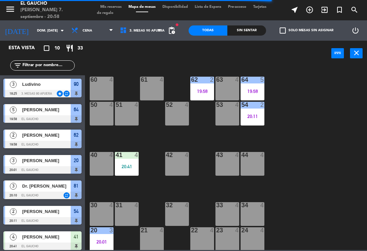
click at [259, 93] on div "19:58" at bounding box center [253, 91] width 24 height 5
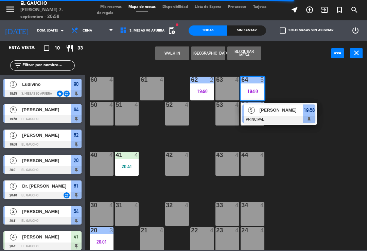
click at [276, 116] on div at bounding box center [278, 119] width 73 height 7
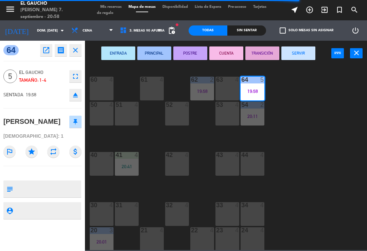
click at [261, 54] on button "TRANSICIÓN" at bounding box center [262, 54] width 34 height 14
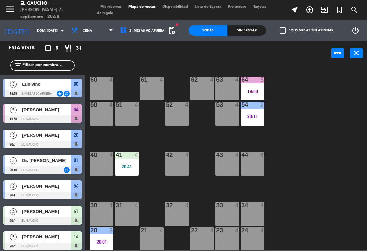
click at [257, 85] on div "64 5 19:58" at bounding box center [253, 89] width 24 height 24
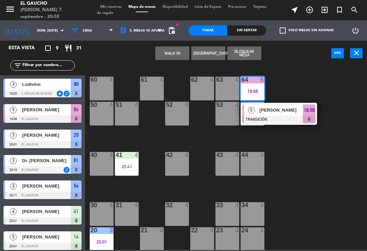
click at [277, 109] on span "[PERSON_NAME]" at bounding box center [281, 110] width 43 height 7
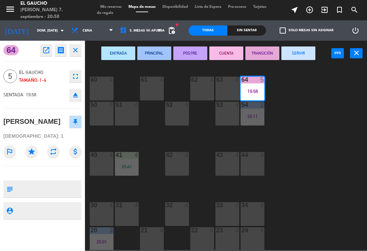
click at [155, 51] on button "PRINCIPAL" at bounding box center [154, 54] width 34 height 14
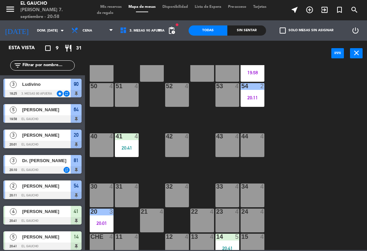
scroll to position [119, 0]
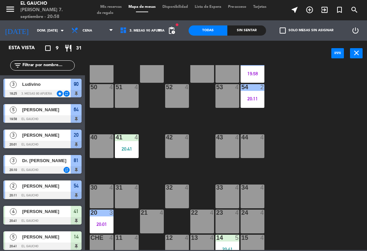
click at [125, 158] on div "41 4 20:41" at bounding box center [127, 147] width 24 height 24
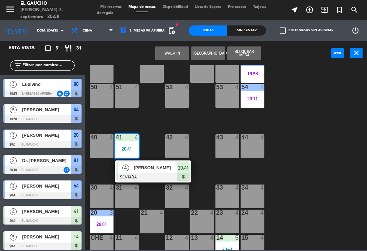
click at [147, 174] on div at bounding box center [153, 177] width 73 height 7
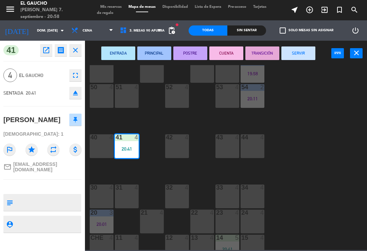
click at [160, 56] on button "PRINCIPAL" at bounding box center [154, 54] width 34 height 14
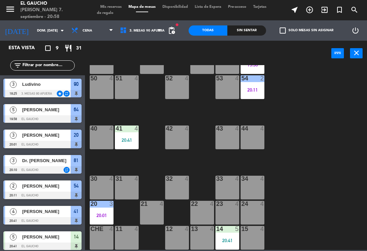
scroll to position [127, 0]
click at [100, 211] on div "20 3 20:01" at bounding box center [102, 213] width 24 height 24
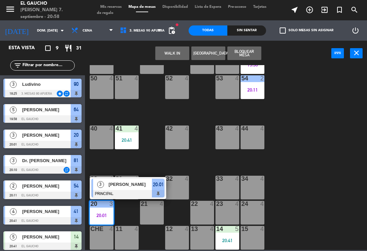
click at [140, 186] on span "[PERSON_NAME]" at bounding box center [130, 184] width 43 height 7
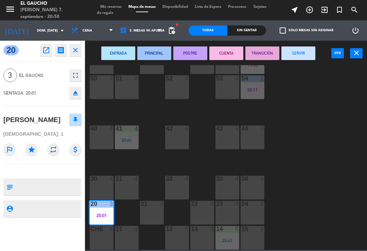
click at [293, 53] on button "SERVIR" at bounding box center [298, 54] width 34 height 14
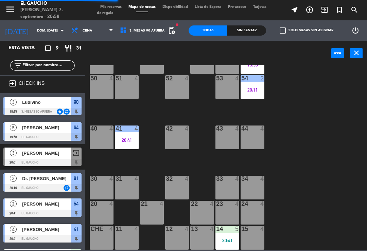
click at [225, 236] on div "14 5 20:41" at bounding box center [227, 238] width 24 height 24
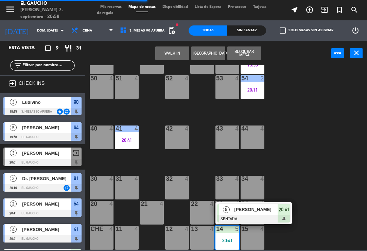
click at [249, 214] on div "[PERSON_NAME]" at bounding box center [256, 209] width 44 height 11
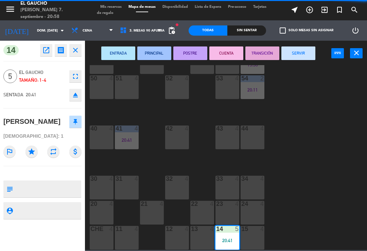
click at [147, 56] on button "PRINCIPAL" at bounding box center [154, 54] width 34 height 14
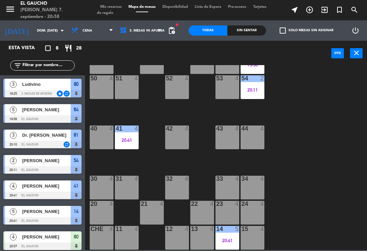
click at [306, 203] on div "84 4 80 4 20:57 83 4 82 4 81 3 20:10 70 2 20:57 71 4 72 4 73 4 74 4 63 4 62 4 6…" at bounding box center [228, 157] width 278 height 185
click at [34, 91] on div at bounding box center [42, 93] width 78 height 7
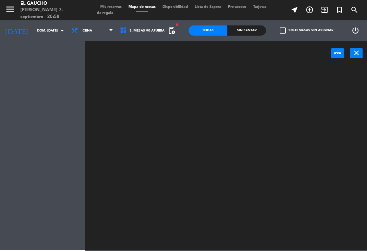
scroll to position [0, 0]
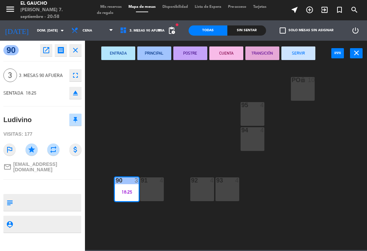
click at [298, 55] on button "SERVIR" at bounding box center [298, 54] width 34 height 14
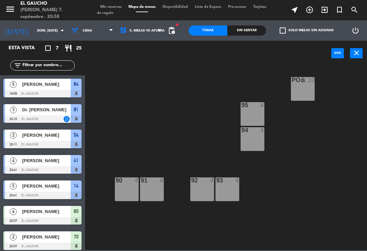
click at [29, 141] on div "[PERSON_NAME]" at bounding box center [45, 135] width 49 height 11
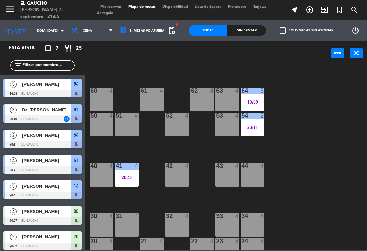
scroll to position [90, 0]
click at [254, 227] on div "34 4" at bounding box center [253, 225] width 24 height 24
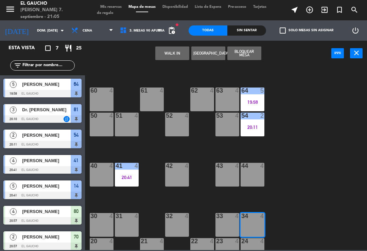
click at [170, 50] on button "WALK IN" at bounding box center [172, 54] width 34 height 14
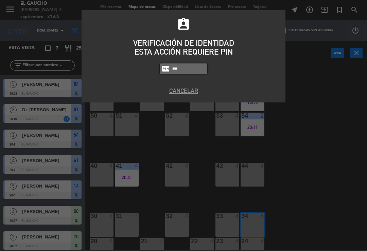
type input "3"
type input "3124"
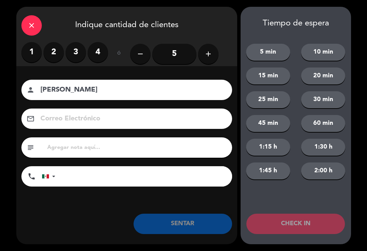
type input "[PERSON_NAME]"
click at [56, 50] on label "2" at bounding box center [53, 52] width 20 height 20
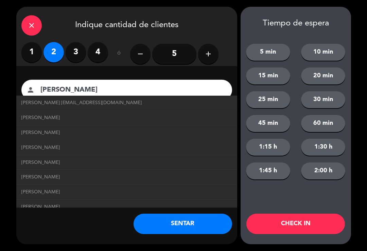
click at [104, 103] on span "[PERSON_NAME] [EMAIL_ADDRESS][DOMAIN_NAME]" at bounding box center [81, 103] width 120 height 8
type input "[EMAIL_ADDRESS][DOMAIN_NAME]"
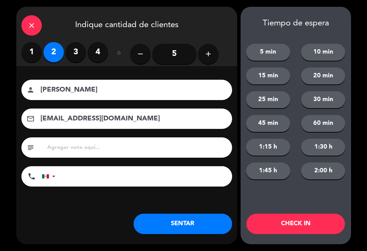
click at [166, 225] on button "SENTAR" at bounding box center [183, 224] width 99 height 20
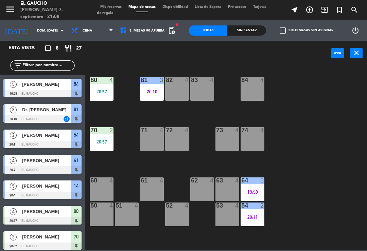
scroll to position [0, 0]
click at [96, 90] on div "20:57" at bounding box center [102, 91] width 24 height 5
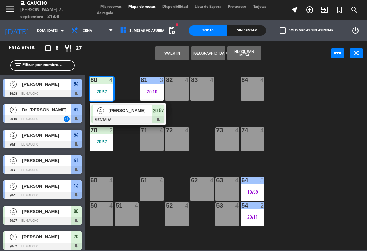
click at [122, 113] on span "[PERSON_NAME]" at bounding box center [130, 110] width 43 height 7
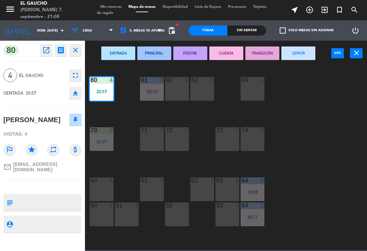
click at [148, 55] on button "PRINCIPAL" at bounding box center [154, 54] width 34 height 14
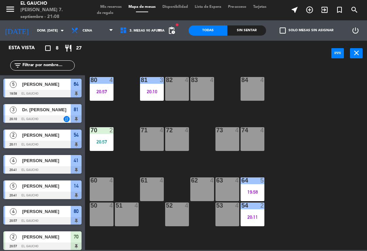
click at [107, 145] on div "70 2 20:57" at bounding box center [102, 139] width 24 height 24
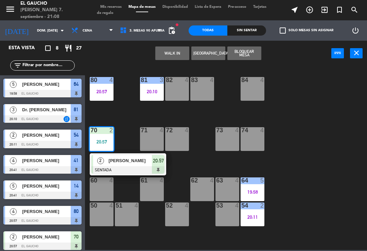
click at [128, 161] on span "[PERSON_NAME]" at bounding box center [130, 160] width 43 height 7
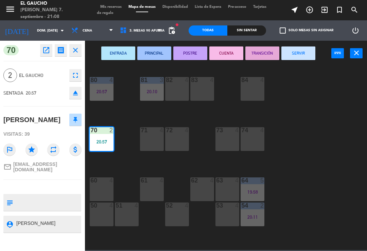
click at [155, 58] on button "PRINCIPAL" at bounding box center [154, 54] width 34 height 14
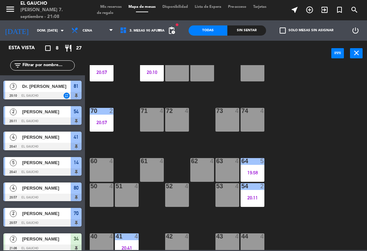
scroll to position [20, 0]
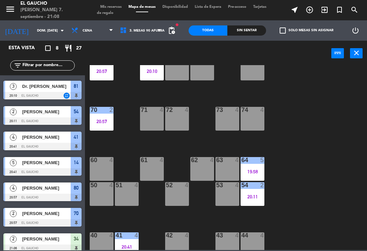
click at [253, 166] on div "64 5 19:58" at bounding box center [253, 169] width 24 height 24
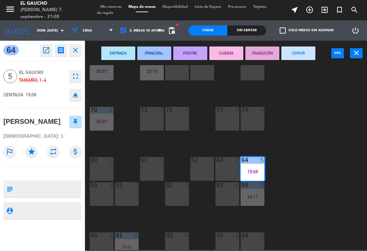
click at [265, 53] on button "TRANSICIÓN" at bounding box center [262, 54] width 34 height 14
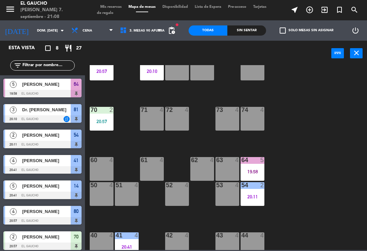
click at [256, 197] on div "20:11" at bounding box center [253, 197] width 24 height 5
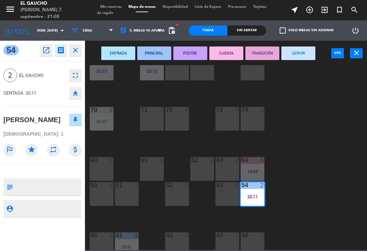
click at [259, 54] on button "TRANSICIÓN" at bounding box center [262, 54] width 34 height 14
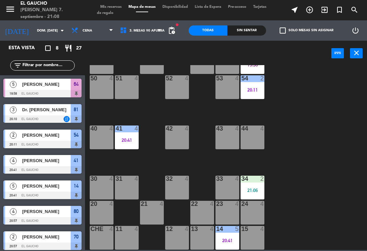
scroll to position [127, 0]
click at [178, 140] on div "42 4" at bounding box center [177, 138] width 24 height 24
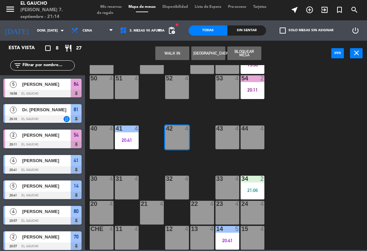
click at [174, 54] on button "WALK IN" at bounding box center [172, 54] width 34 height 14
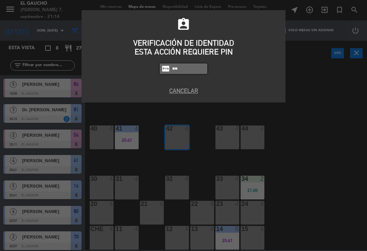
type input "3"
type input "3124"
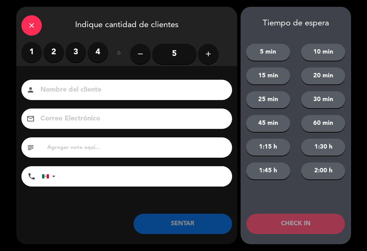
type input "E"
click at [94, 54] on label "4" at bounding box center [98, 52] width 20 height 20
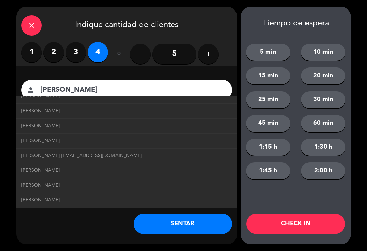
scroll to position [384, 0]
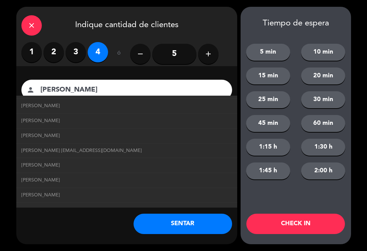
click at [142, 147] on span "[PERSON_NAME] [EMAIL_ADDRESS][DOMAIN_NAME]" at bounding box center [81, 151] width 120 height 8
type input "[PERSON_NAME]"
type input "[EMAIL_ADDRESS][DOMAIN_NAME]"
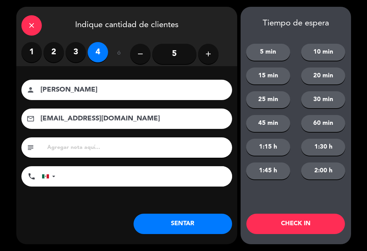
click at [175, 233] on button "SENTAR" at bounding box center [183, 224] width 99 height 20
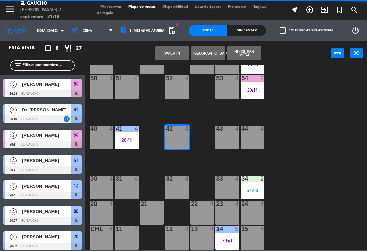
click at [181, 228] on div at bounding box center [177, 229] width 11 height 6
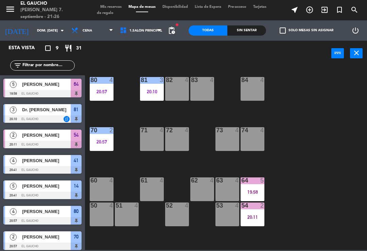
scroll to position [0, 0]
click at [106, 87] on div "80 4 20:57" at bounding box center [102, 89] width 24 height 24
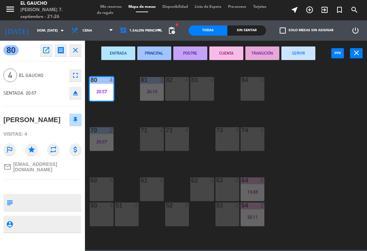
click at [300, 50] on button "SERVIR" at bounding box center [298, 54] width 34 height 14
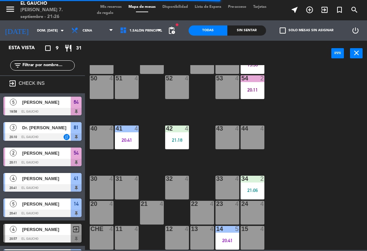
scroll to position [127, 0]
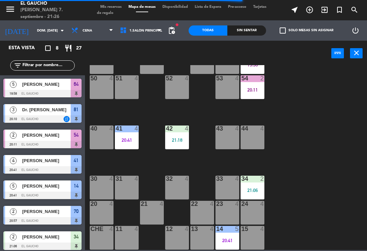
click at [183, 143] on div "42 4 21:18" at bounding box center [177, 138] width 24 height 24
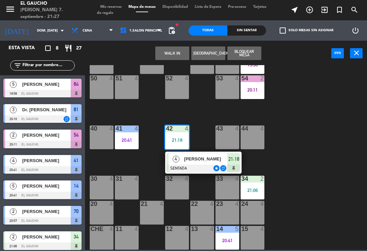
click at [201, 160] on span "[PERSON_NAME]" at bounding box center [205, 159] width 43 height 7
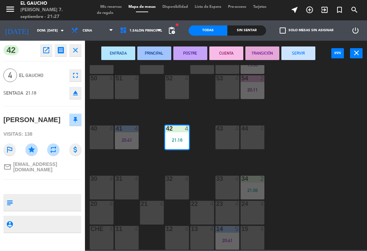
click at [123, 58] on button "ENTRADA" at bounding box center [118, 54] width 34 height 14
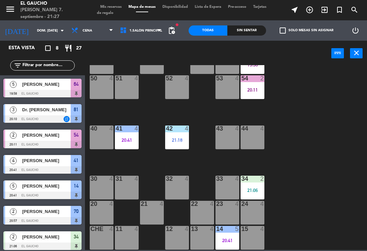
scroll to position [29, 0]
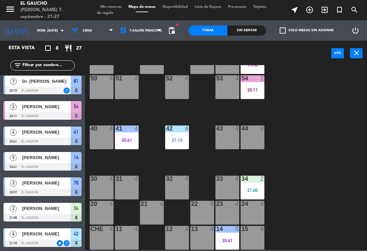
click at [254, 189] on div "21:06" at bounding box center [253, 190] width 24 height 5
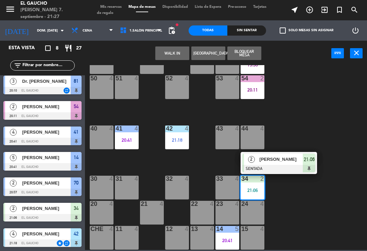
click at [267, 166] on div at bounding box center [278, 168] width 73 height 7
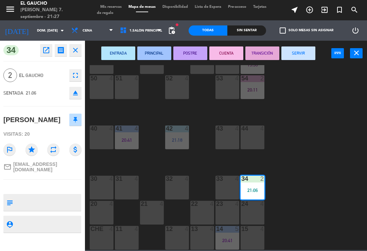
click at [155, 50] on button "PRINCIPAL" at bounding box center [154, 54] width 34 height 14
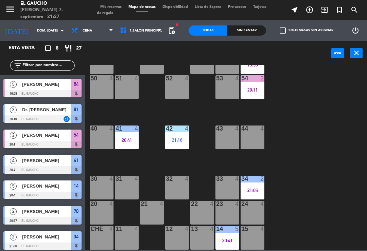
scroll to position [23, 0]
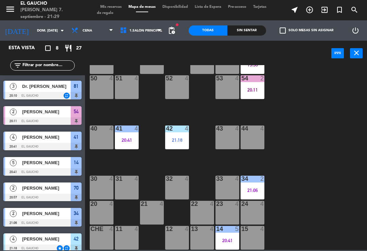
click at [268, 66] on div "84 4 80 4 83 4 82 4 81 3 20:10 70 2 20:57 71 4 72 4 73 4 74 4 63 4 62 4 61 4 60…" at bounding box center [228, 157] width 278 height 185
click at [261, 65] on div "19:58" at bounding box center [253, 65] width 24 height 5
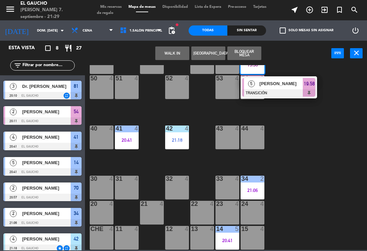
click at [276, 87] on span "[PERSON_NAME]" at bounding box center [281, 83] width 43 height 7
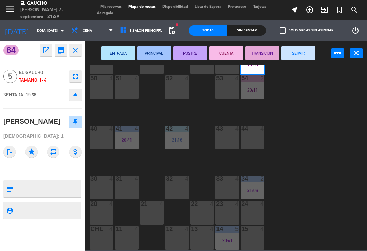
click at [298, 56] on button "SERVIR" at bounding box center [298, 54] width 34 height 14
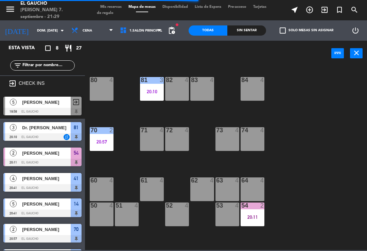
scroll to position [0, 0]
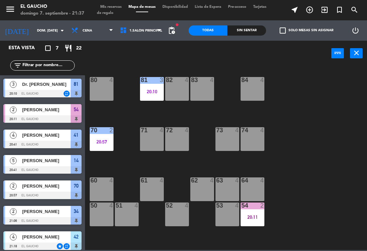
click at [102, 138] on div "70 2 20:57" at bounding box center [102, 139] width 24 height 24
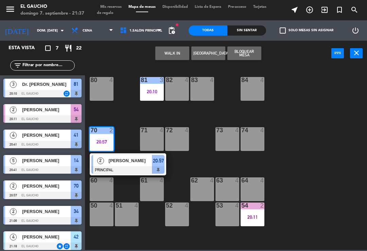
click at [118, 160] on span "[PERSON_NAME]" at bounding box center [130, 160] width 43 height 7
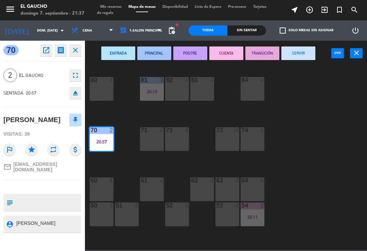
click at [301, 47] on button "SERVIR" at bounding box center [298, 54] width 34 height 14
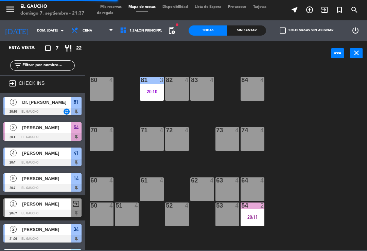
click at [166, 109] on div "84 4 80 4 83 4 82 4 81 3 20:10 70 4 71 4 72 4 73 4 74 4 63 4 62 4 61 4 60 4 64 …" at bounding box center [228, 157] width 278 height 185
click at [150, 92] on div "20:10" at bounding box center [152, 91] width 24 height 5
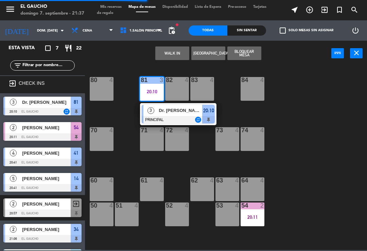
click at [163, 108] on span "Dr. [PERSON_NAME]" at bounding box center [180, 110] width 43 height 7
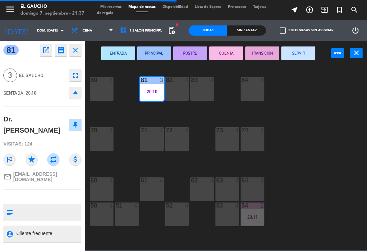
click at [296, 54] on button "SERVIR" at bounding box center [298, 54] width 34 height 14
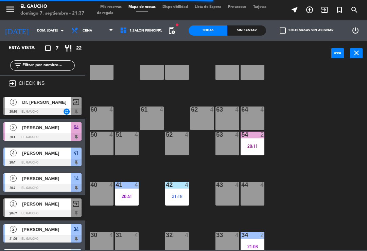
scroll to position [77, 0]
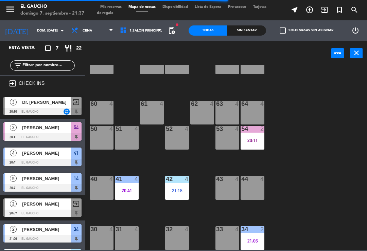
click at [259, 147] on div "54 2 20:11" at bounding box center [253, 138] width 24 height 24
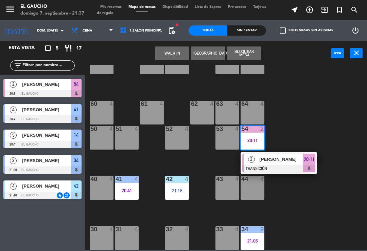
click at [274, 171] on div at bounding box center [278, 168] width 73 height 7
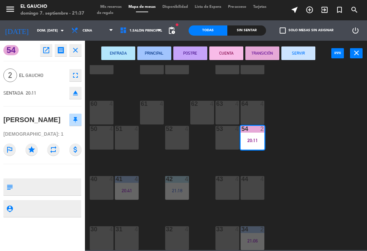
click at [297, 57] on button "SERVIR" at bounding box center [298, 54] width 34 height 14
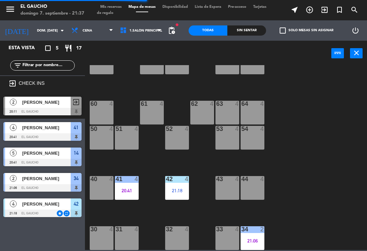
click at [104, 205] on div "84 4 80 4 83 4 82 4 81 4 70 4 71 4 72 4 73 4 74 4 63 4 62 4 61 4 60 4 64 4 54 4…" at bounding box center [228, 157] width 278 height 185
click at [132, 190] on div "20:41" at bounding box center [127, 191] width 24 height 5
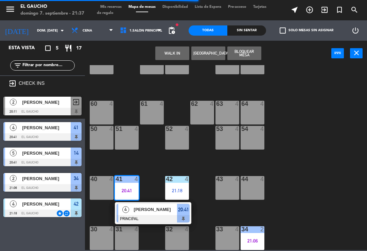
click at [143, 207] on span "[PERSON_NAME]" at bounding box center [155, 209] width 43 height 7
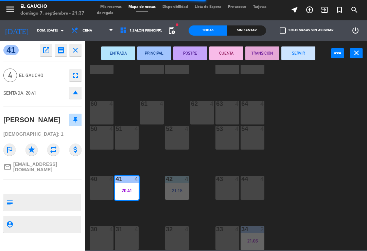
click at [302, 59] on button "SERVIR" at bounding box center [298, 54] width 34 height 14
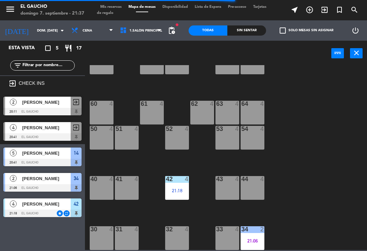
click at [196, 207] on div "84 4 80 4 83 4 82 4 81 4 70 4 71 4 72 4 73 4 74 4 63 4 62 4 61 4 60 4 64 4 54 4…" at bounding box center [228, 157] width 278 height 185
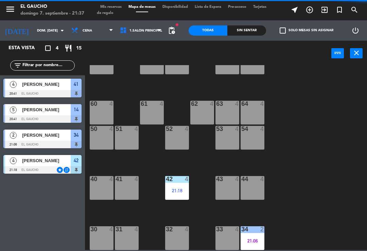
click at [198, 201] on div "84 4 80 4 83 4 82 4 81 4 70 4 71 4 72 4 73 4 74 4 63 4 62 4 61 4 60 4 64 4 54 4…" at bounding box center [228, 157] width 278 height 185
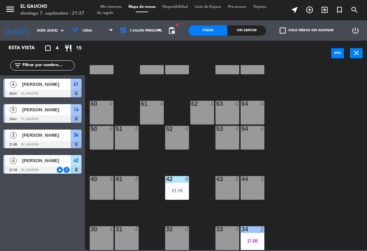
click at [182, 193] on div "21:18" at bounding box center [177, 191] width 24 height 5
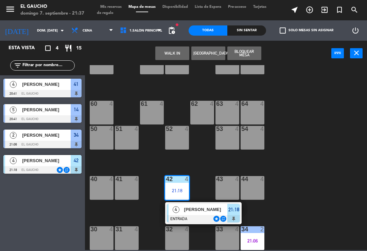
click at [194, 215] on div "[PERSON_NAME]" at bounding box center [205, 209] width 44 height 11
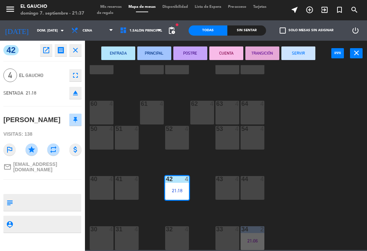
click at [156, 55] on button "PRINCIPAL" at bounding box center [154, 54] width 34 height 14
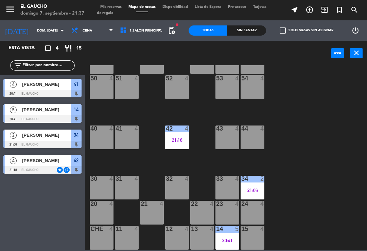
scroll to position [127, 0]
